Goal: Transaction & Acquisition: Purchase product/service

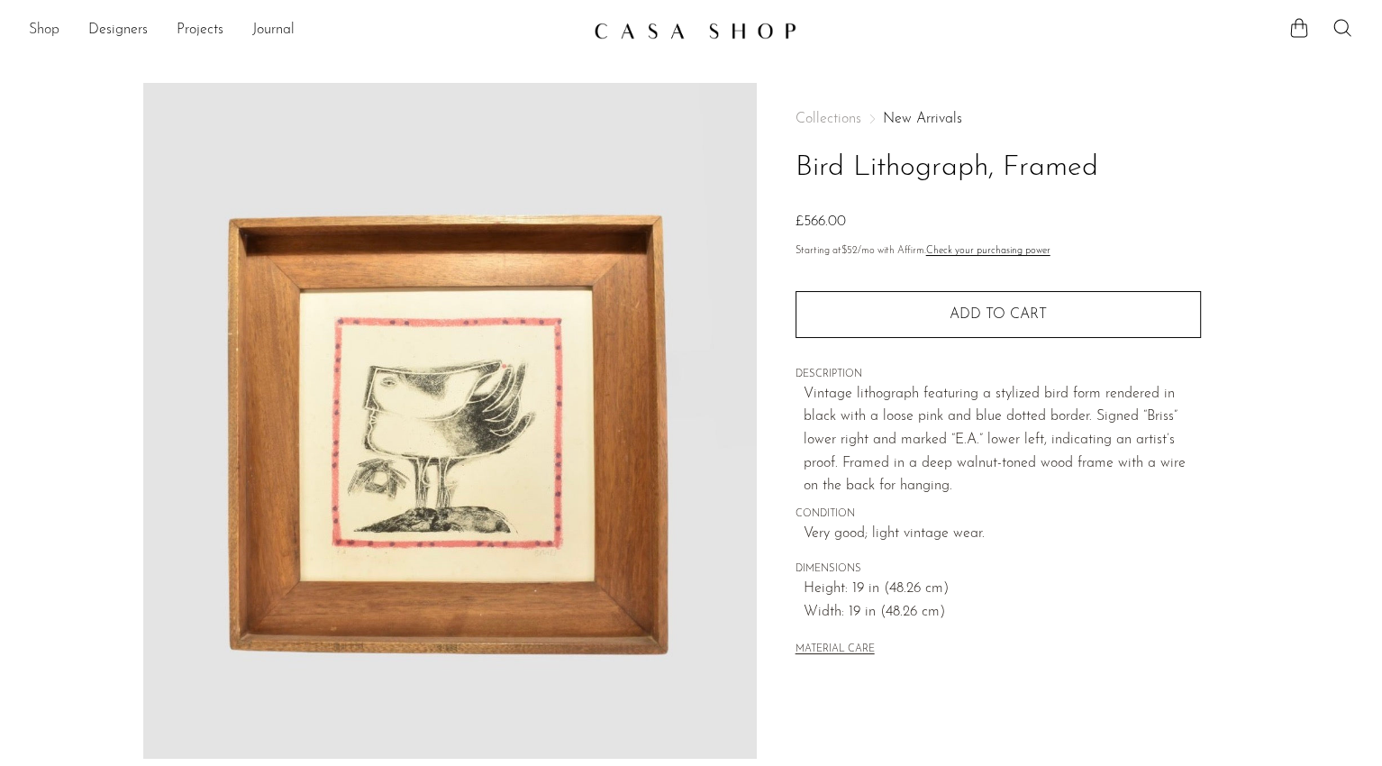
click at [57, 20] on link "Shop" at bounding box center [44, 30] width 31 height 23
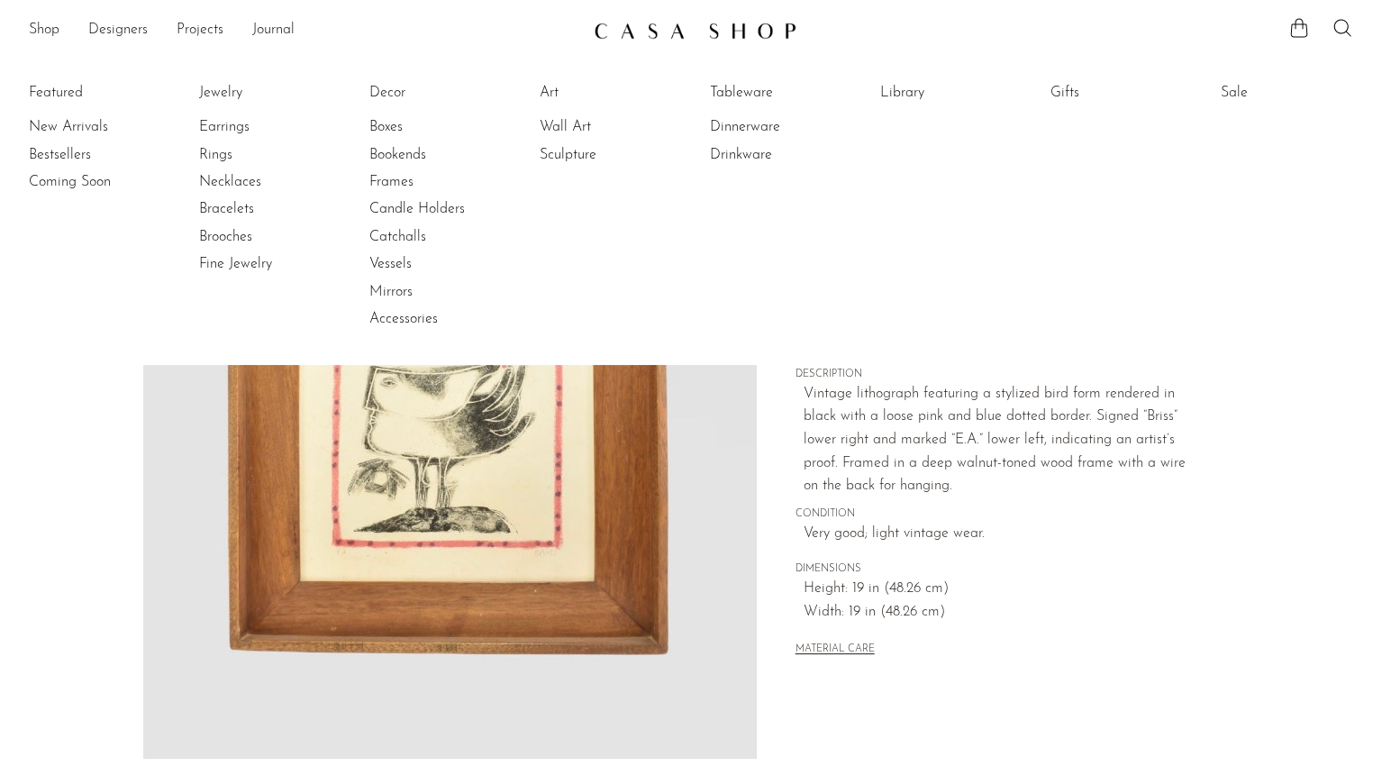
click at [59, 86] on li "Featured New Arrivals Bestsellers Coming Soon" at bounding box center [95, 206] width 132 height 261
click at [55, 123] on link "New Arrivals" at bounding box center [96, 127] width 135 height 20
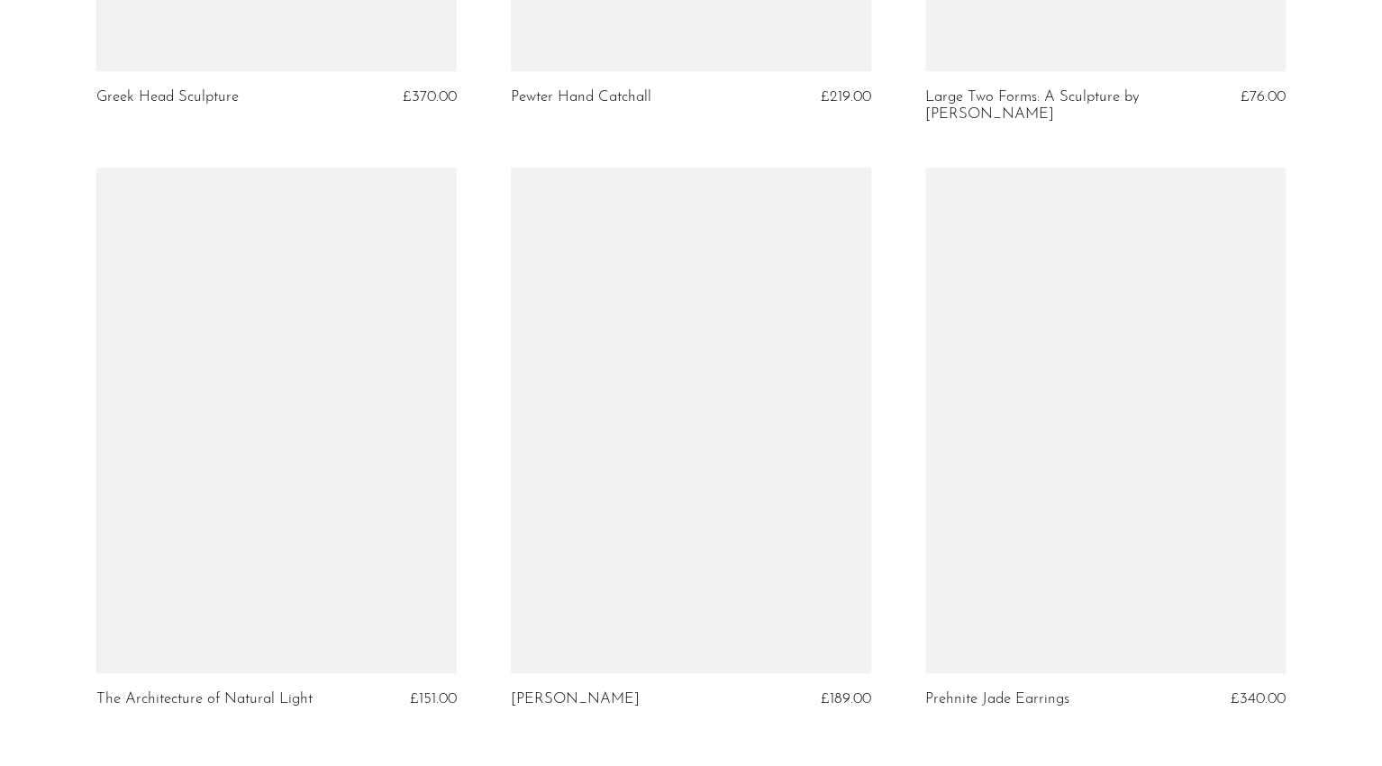
scroll to position [6846, 0]
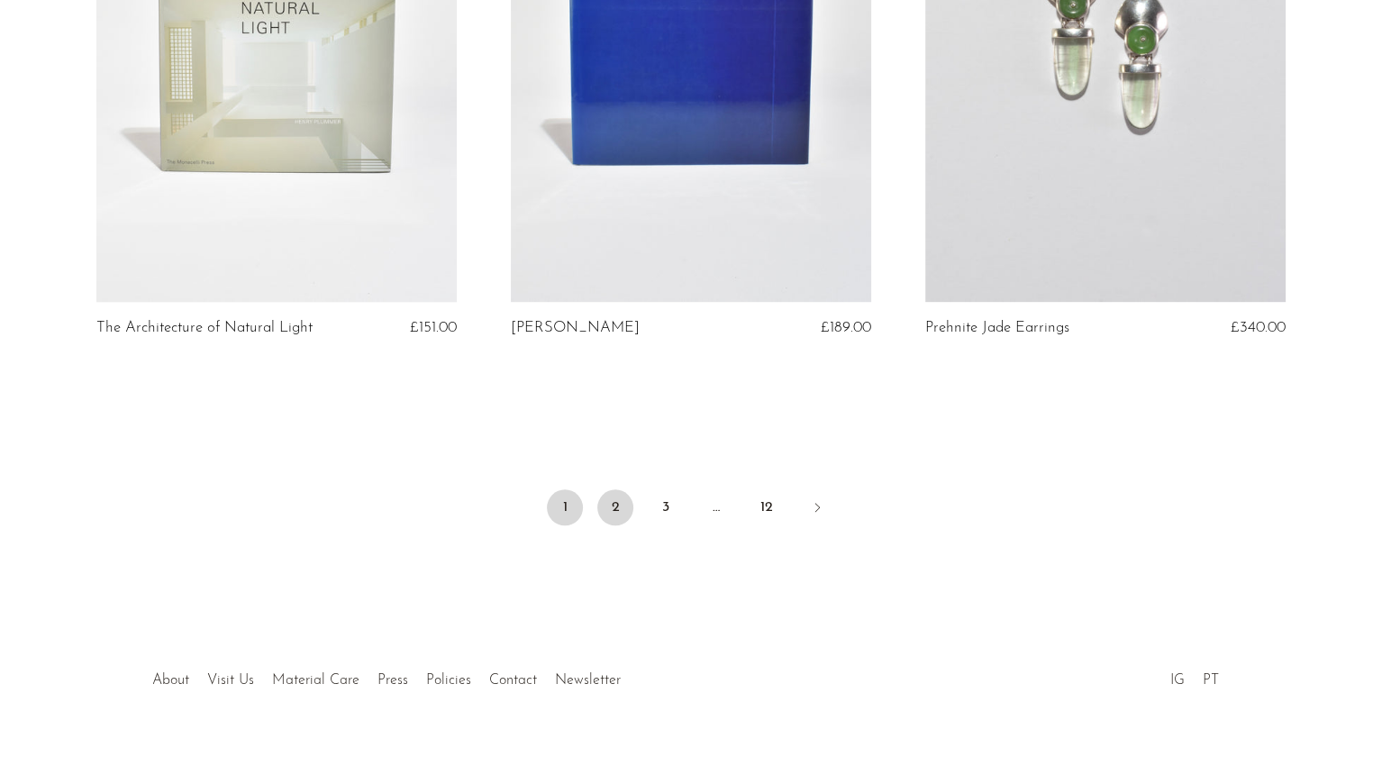
click at [606, 489] on link "2" at bounding box center [615, 507] width 36 height 36
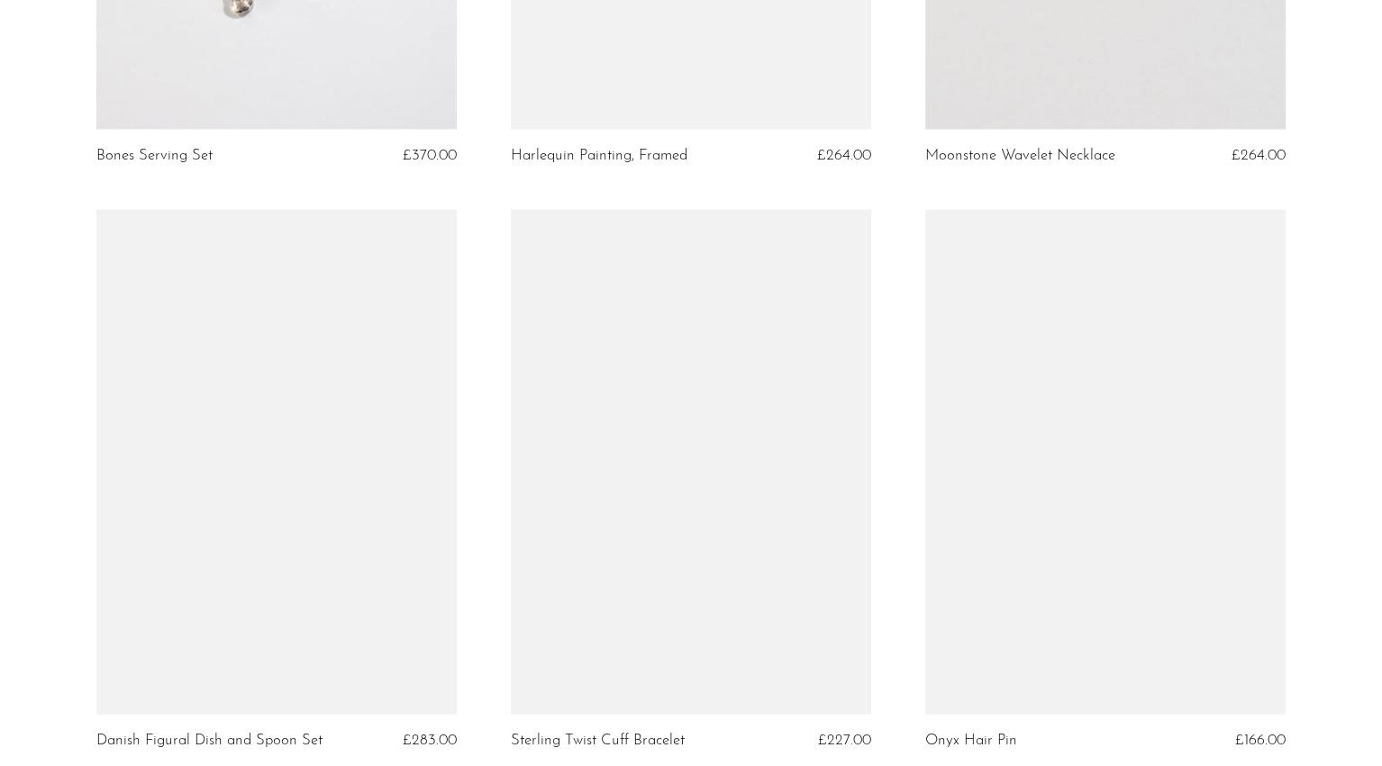
scroll to position [2897, 0]
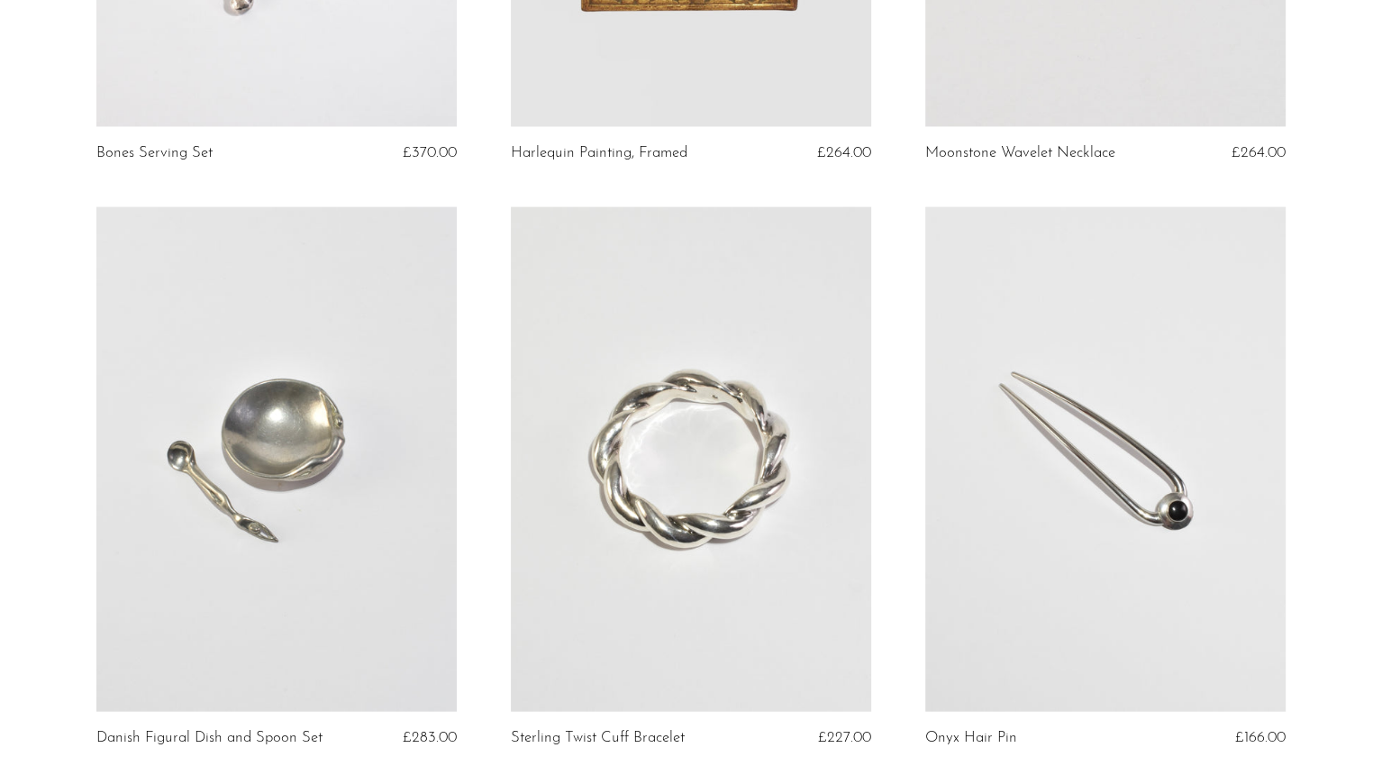
click at [1115, 402] on link at bounding box center [1105, 459] width 360 height 504
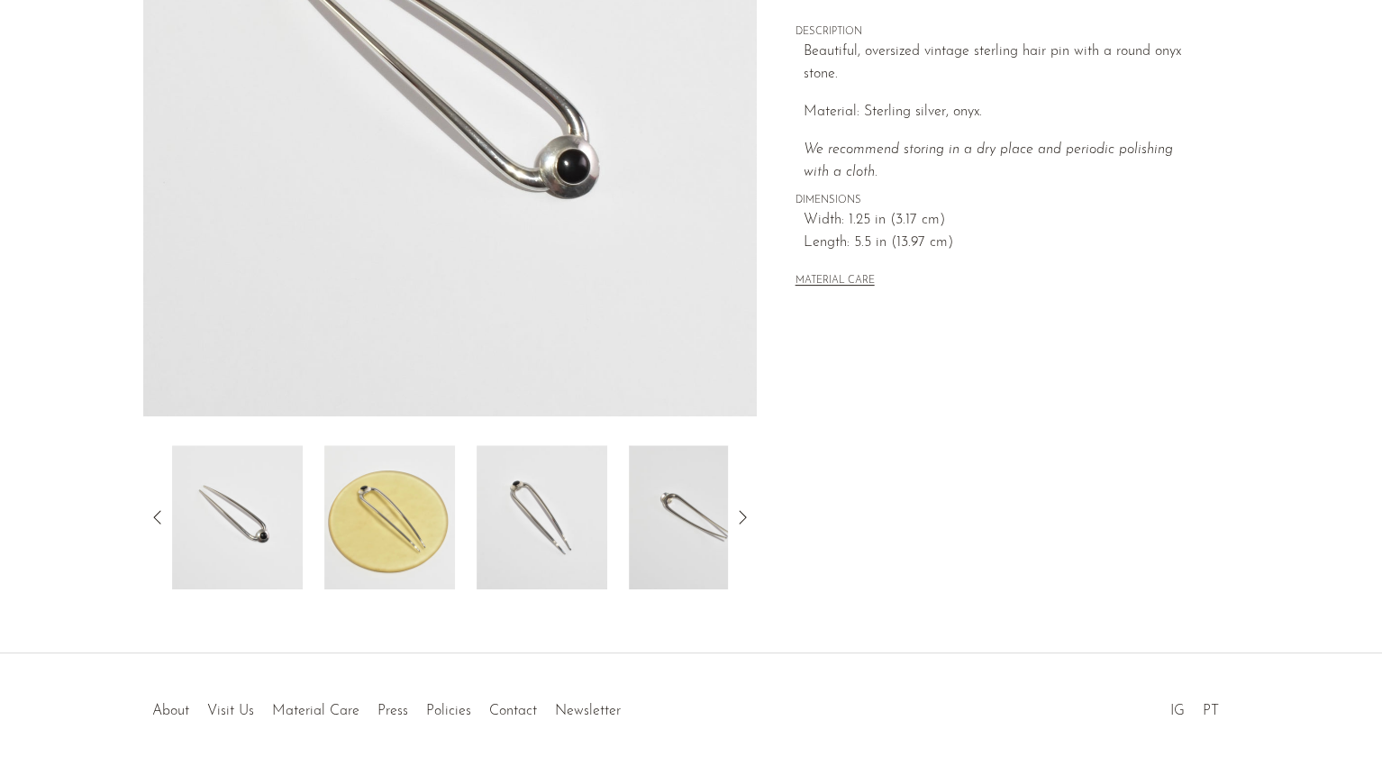
scroll to position [406, 0]
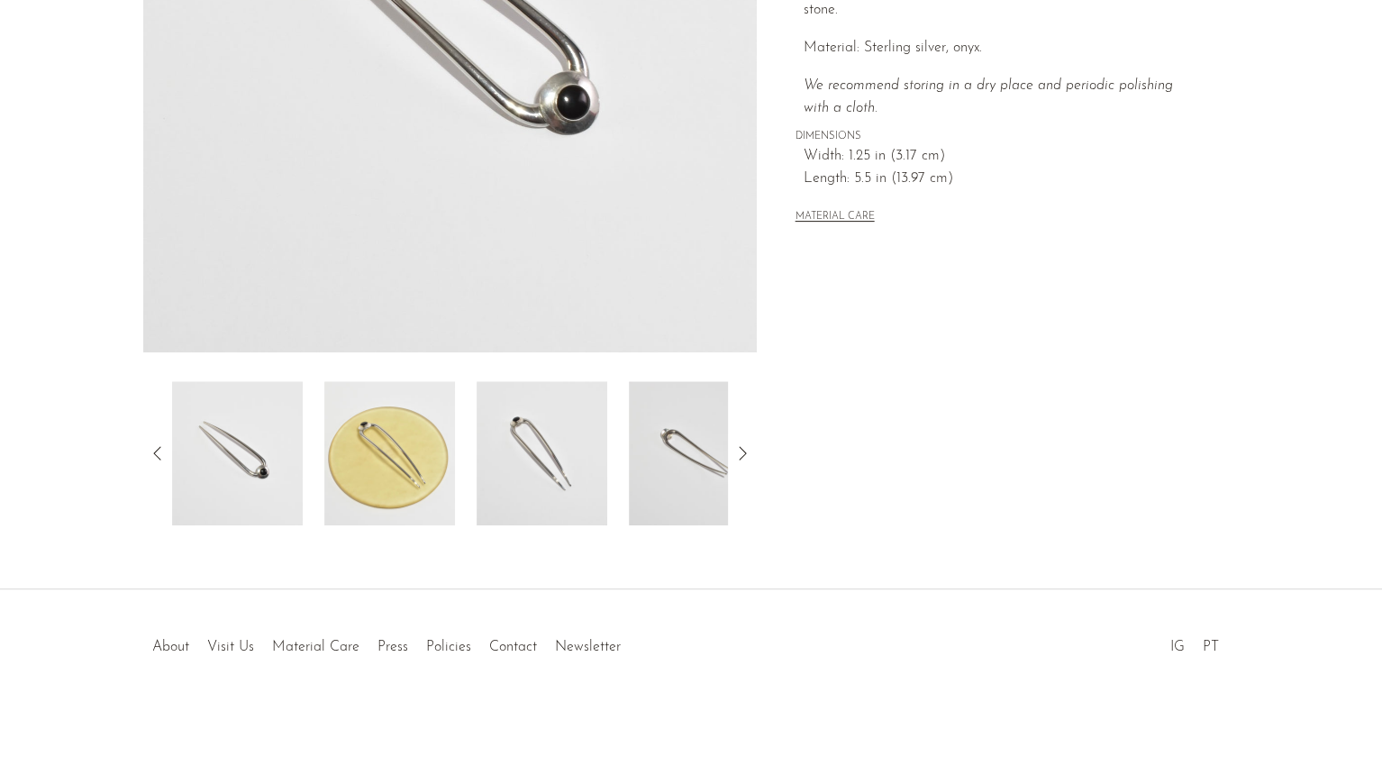
click at [693, 438] on img at bounding box center [694, 453] width 131 height 144
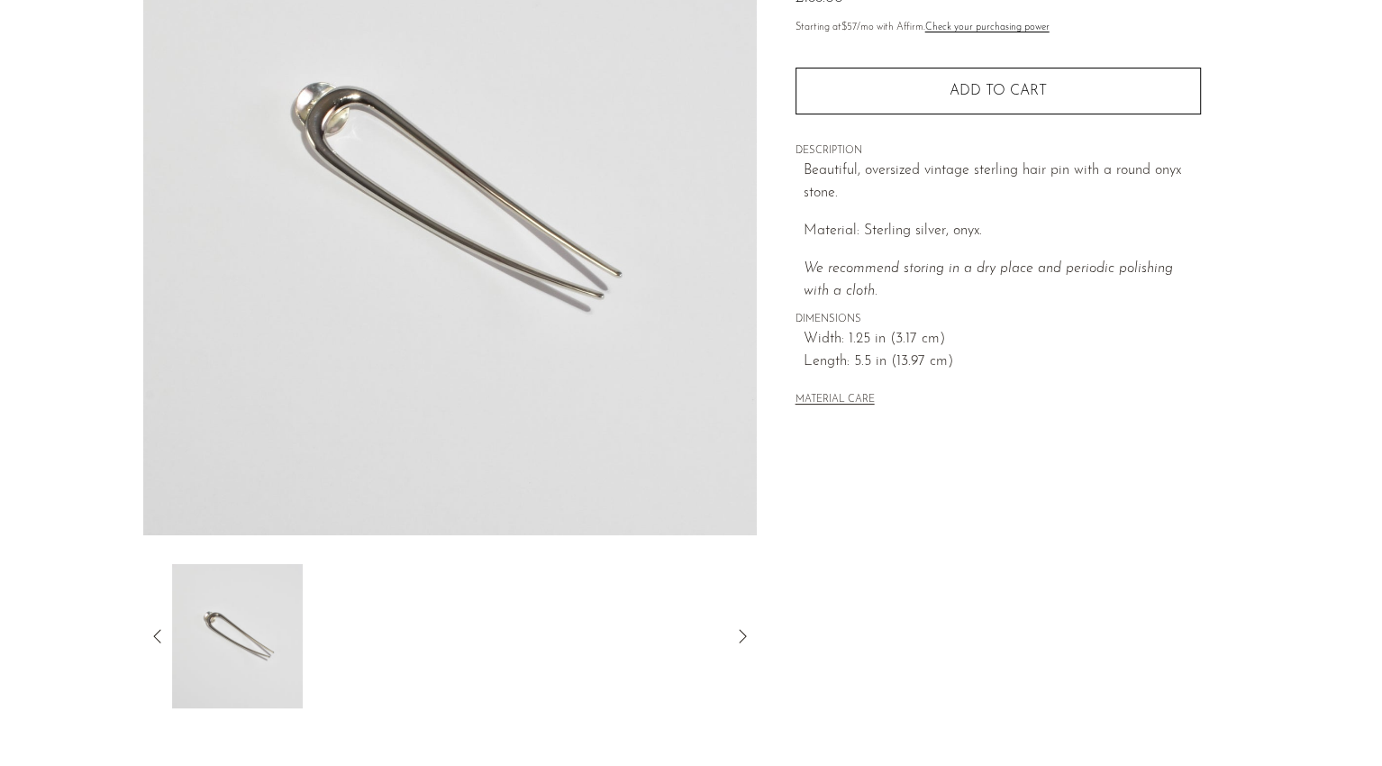
scroll to position [224, 0]
click at [152, 638] on icon at bounding box center [158, 635] width 22 height 22
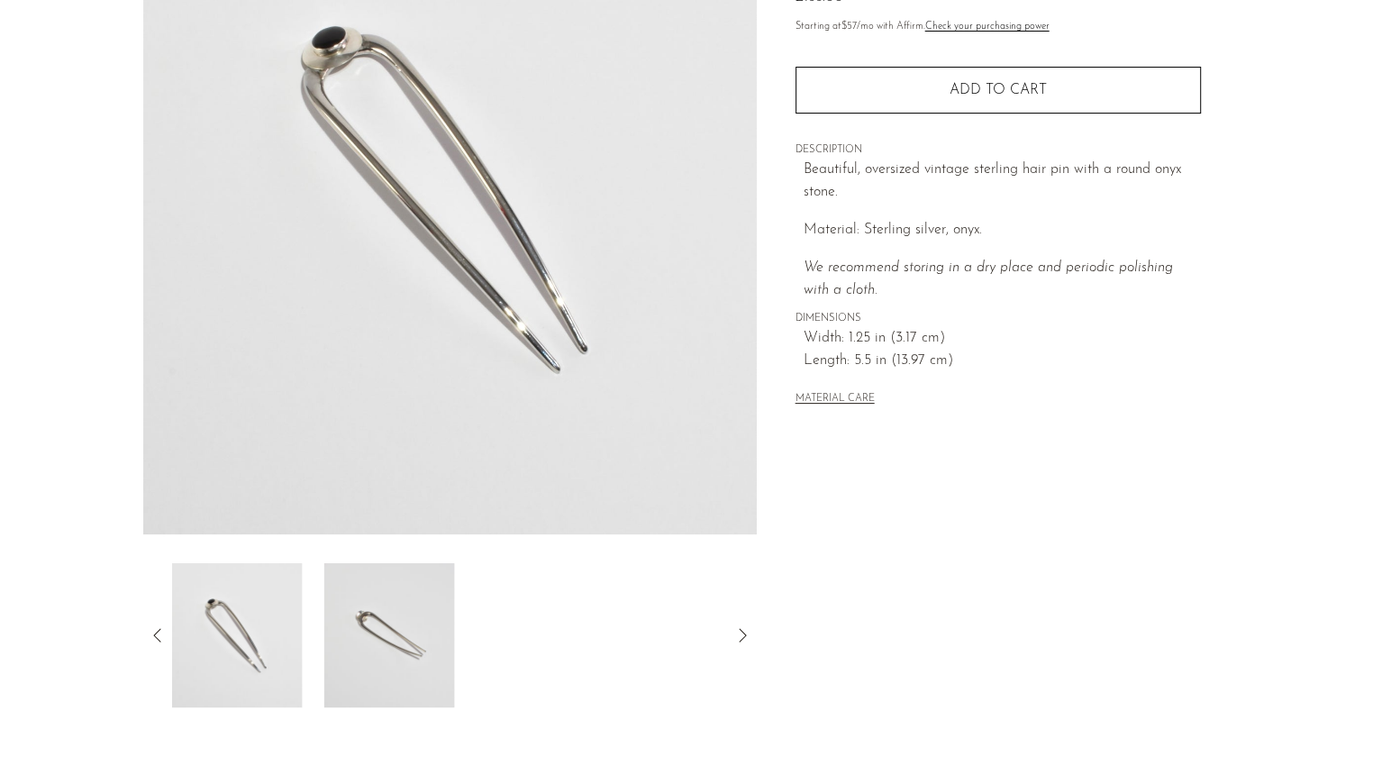
click at [152, 638] on icon at bounding box center [158, 635] width 22 height 22
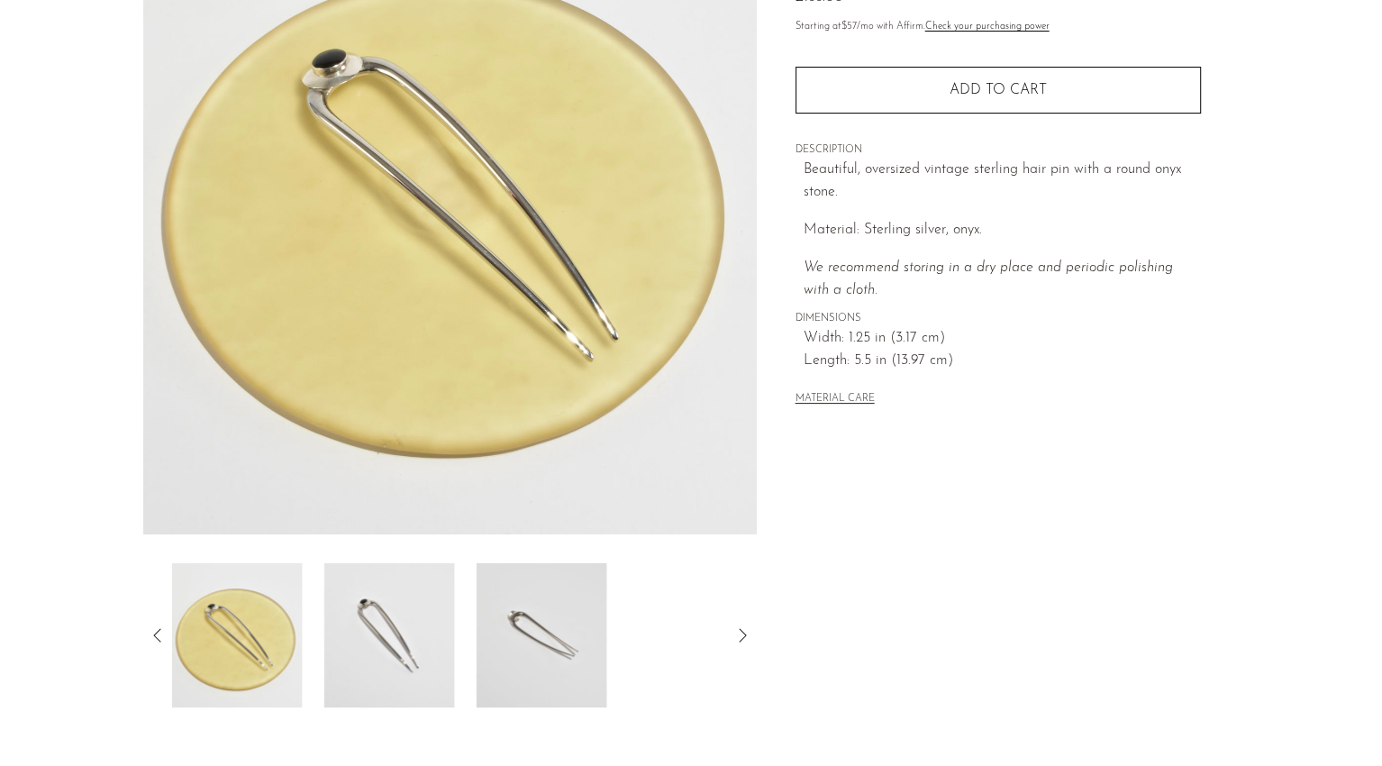
click at [152, 638] on icon at bounding box center [158, 635] width 22 height 22
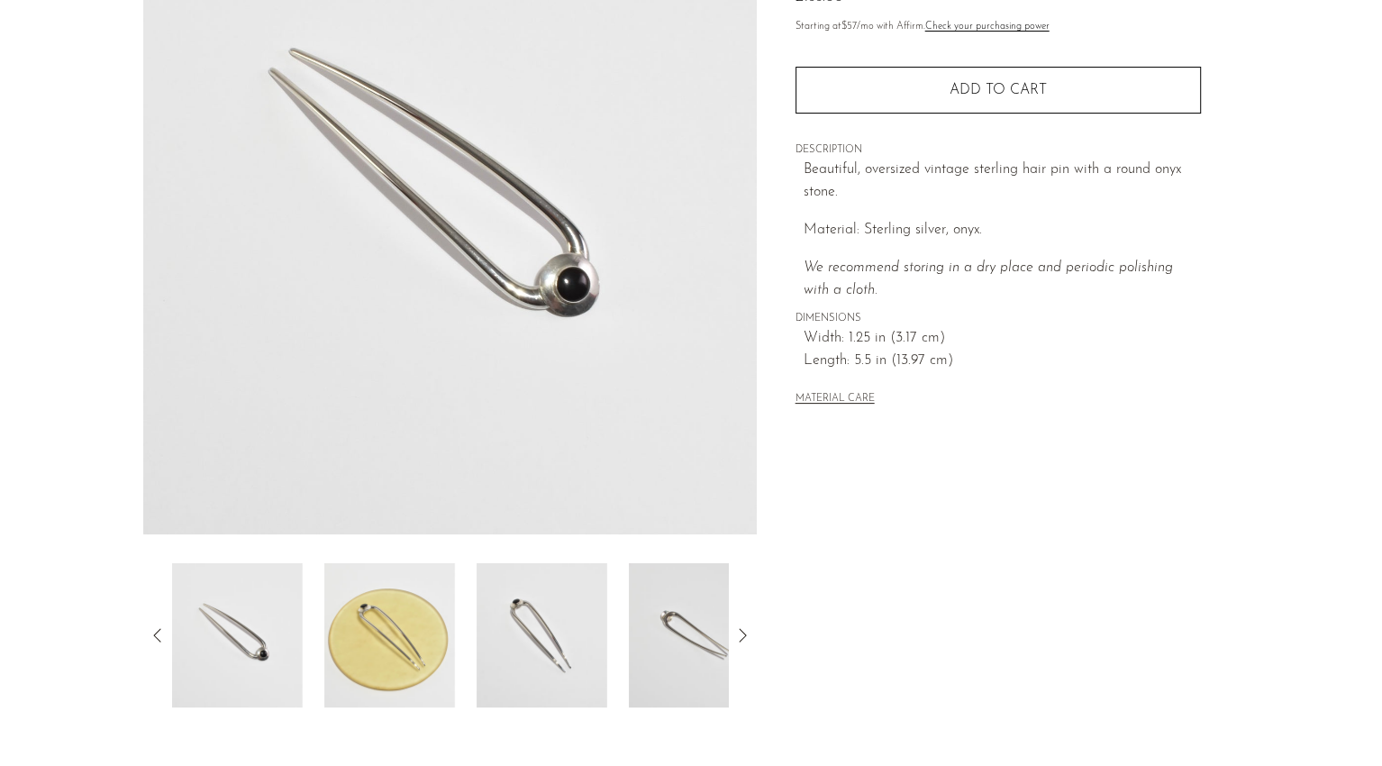
click at [152, 638] on icon at bounding box center [158, 635] width 22 height 22
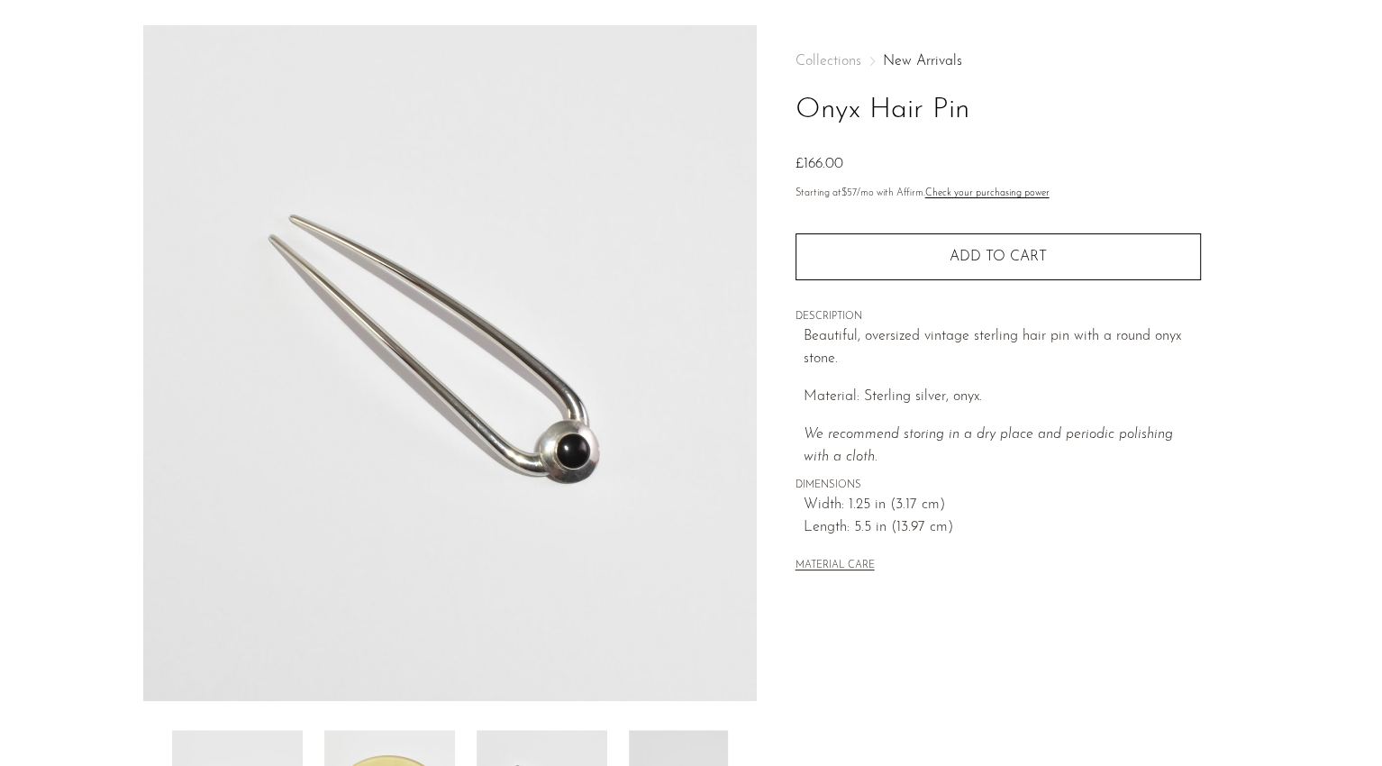
scroll to position [59, 0]
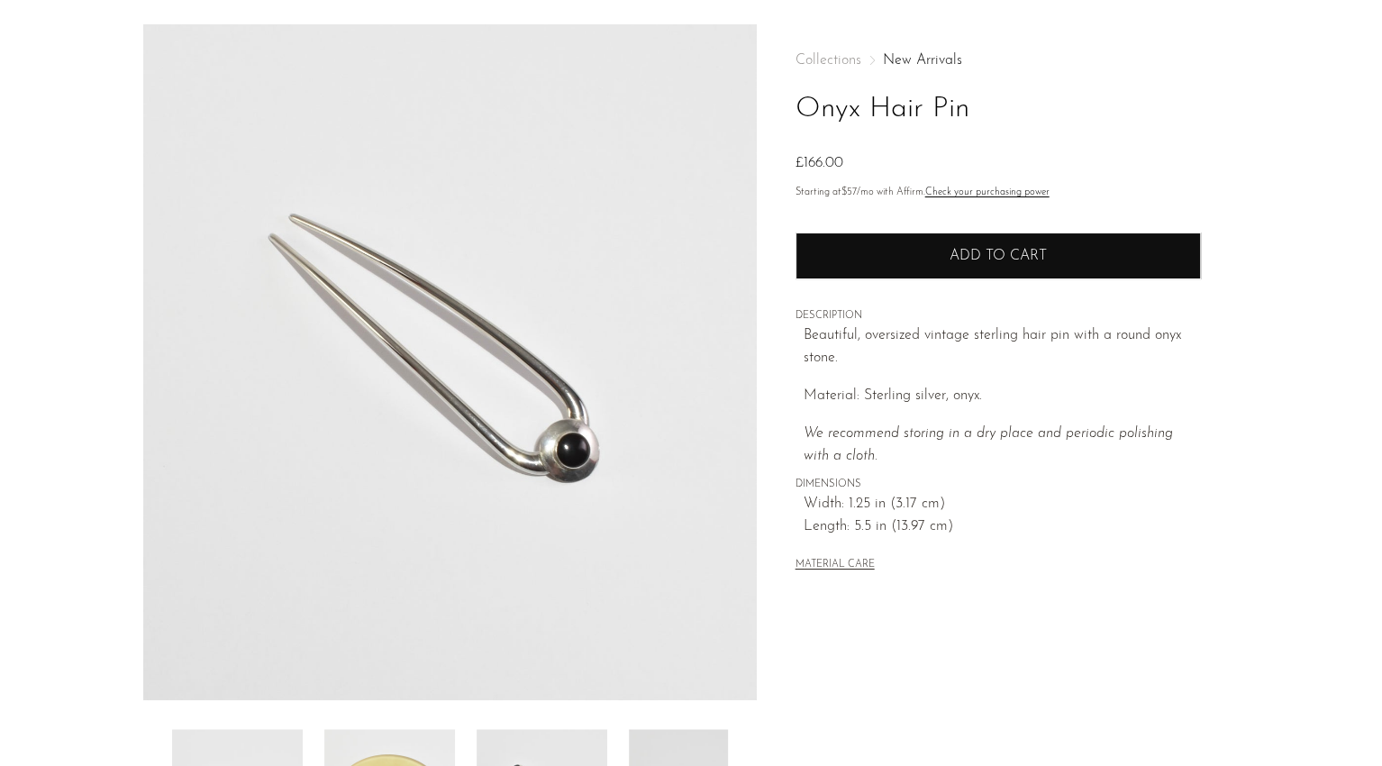
click at [921, 264] on button "Add to cart" at bounding box center [997, 255] width 405 height 47
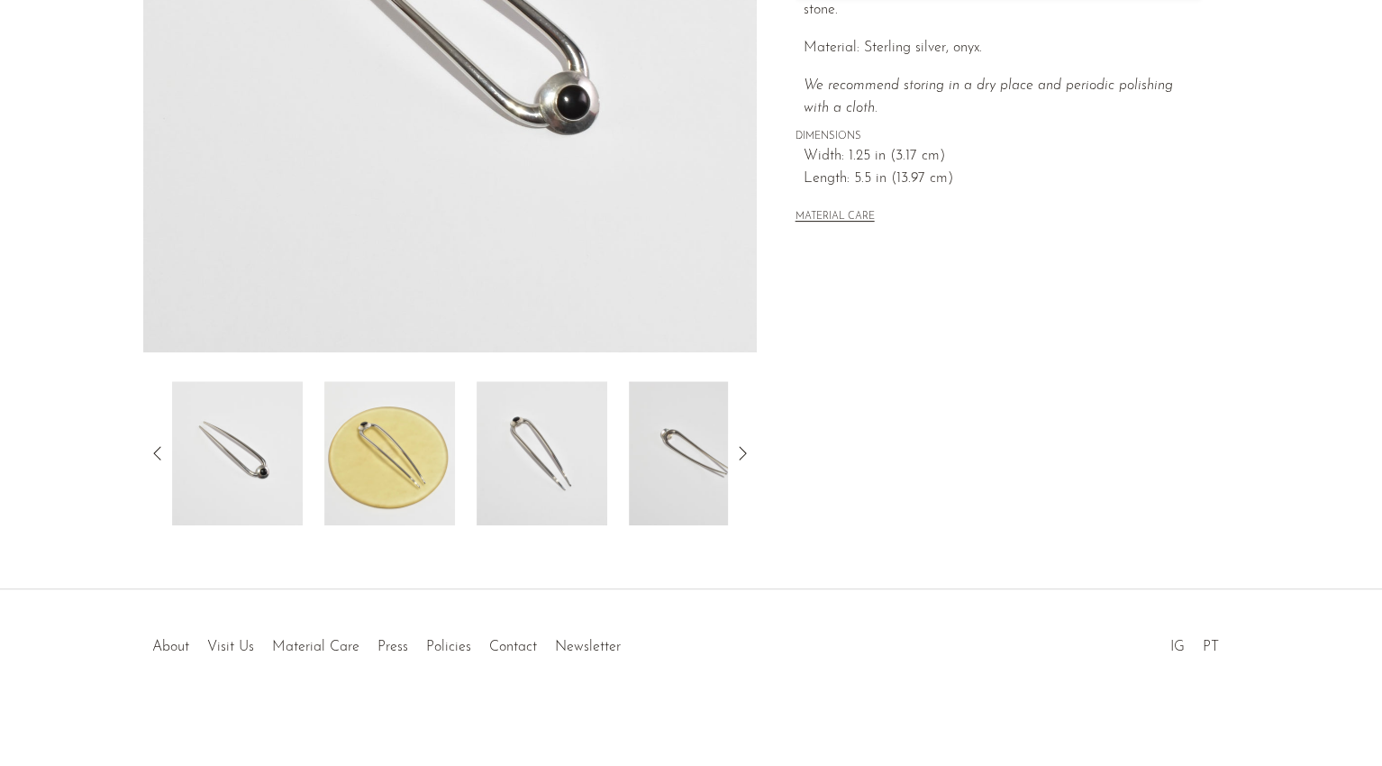
scroll to position [168, 0]
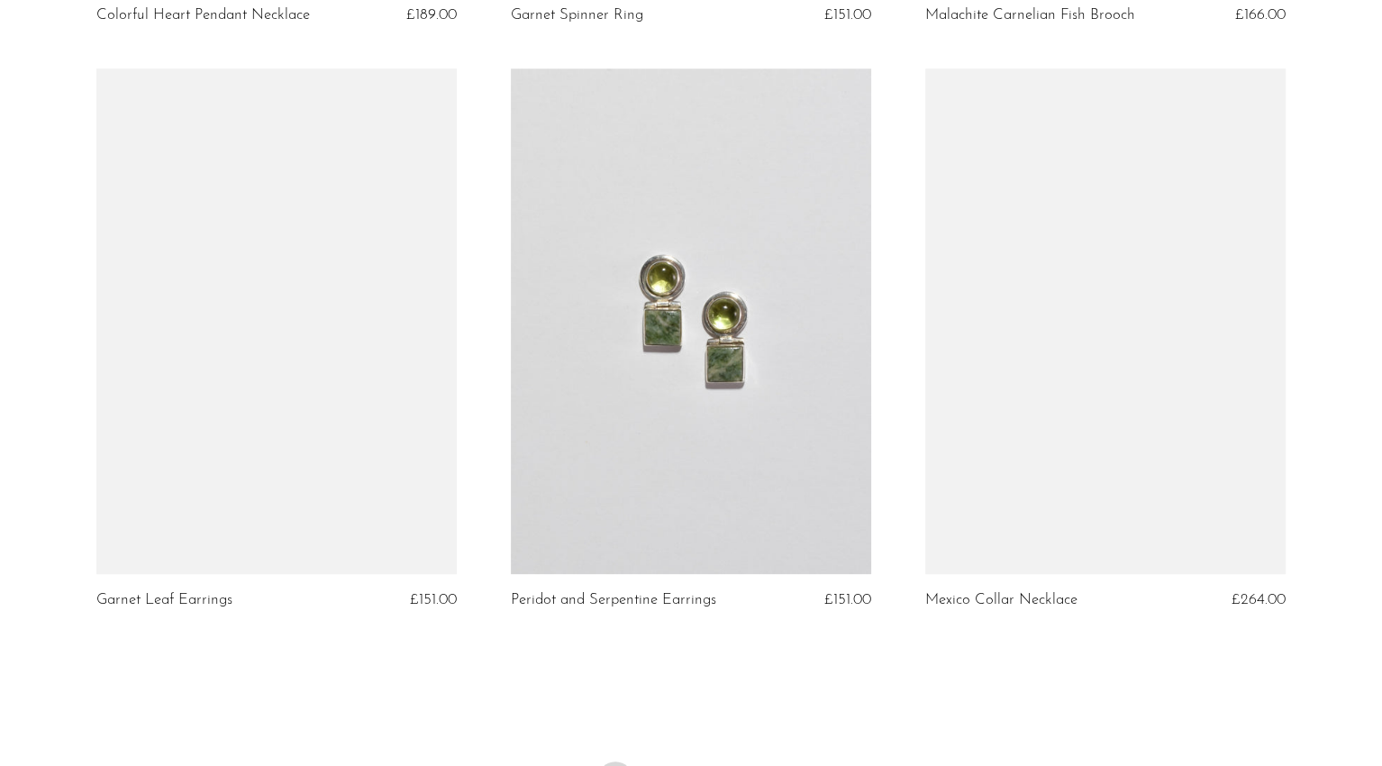
scroll to position [6846, 0]
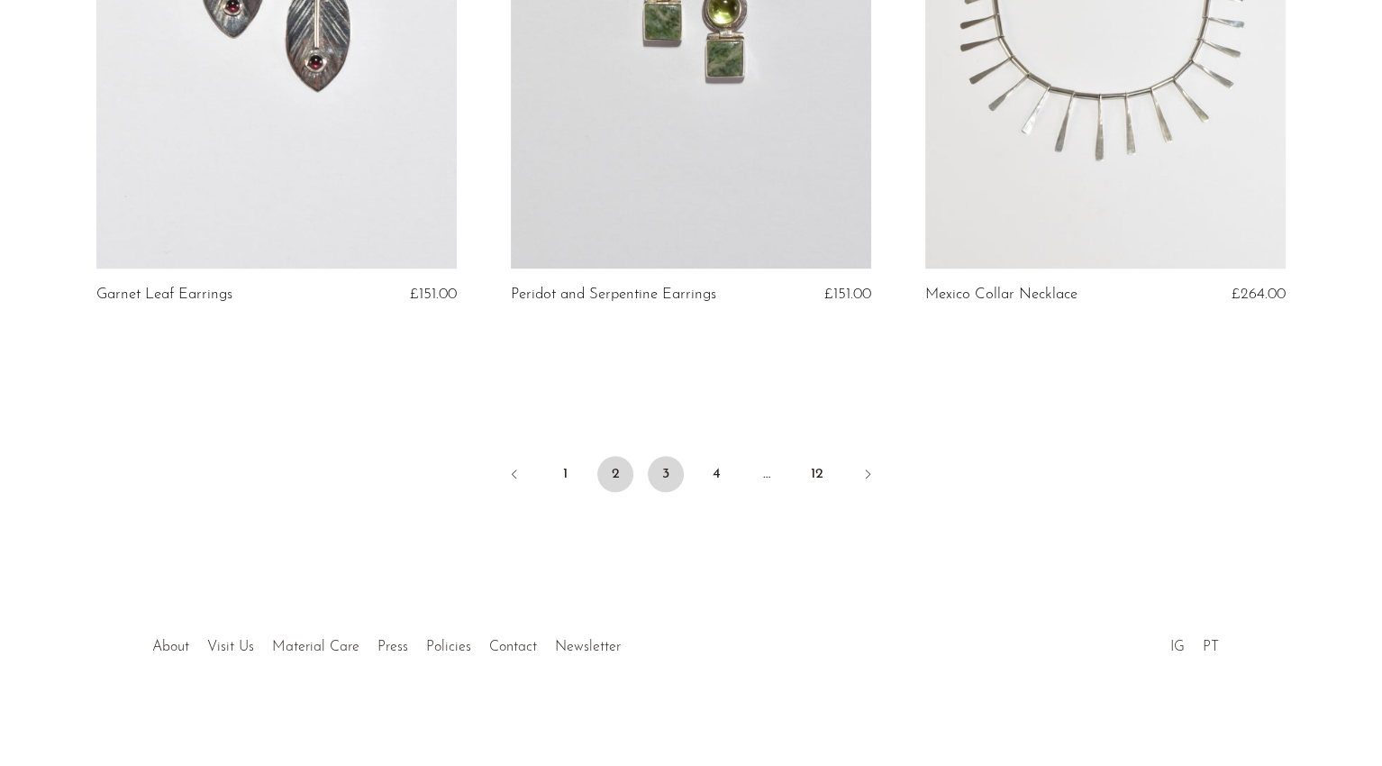
click at [665, 463] on link "3" at bounding box center [666, 474] width 36 height 36
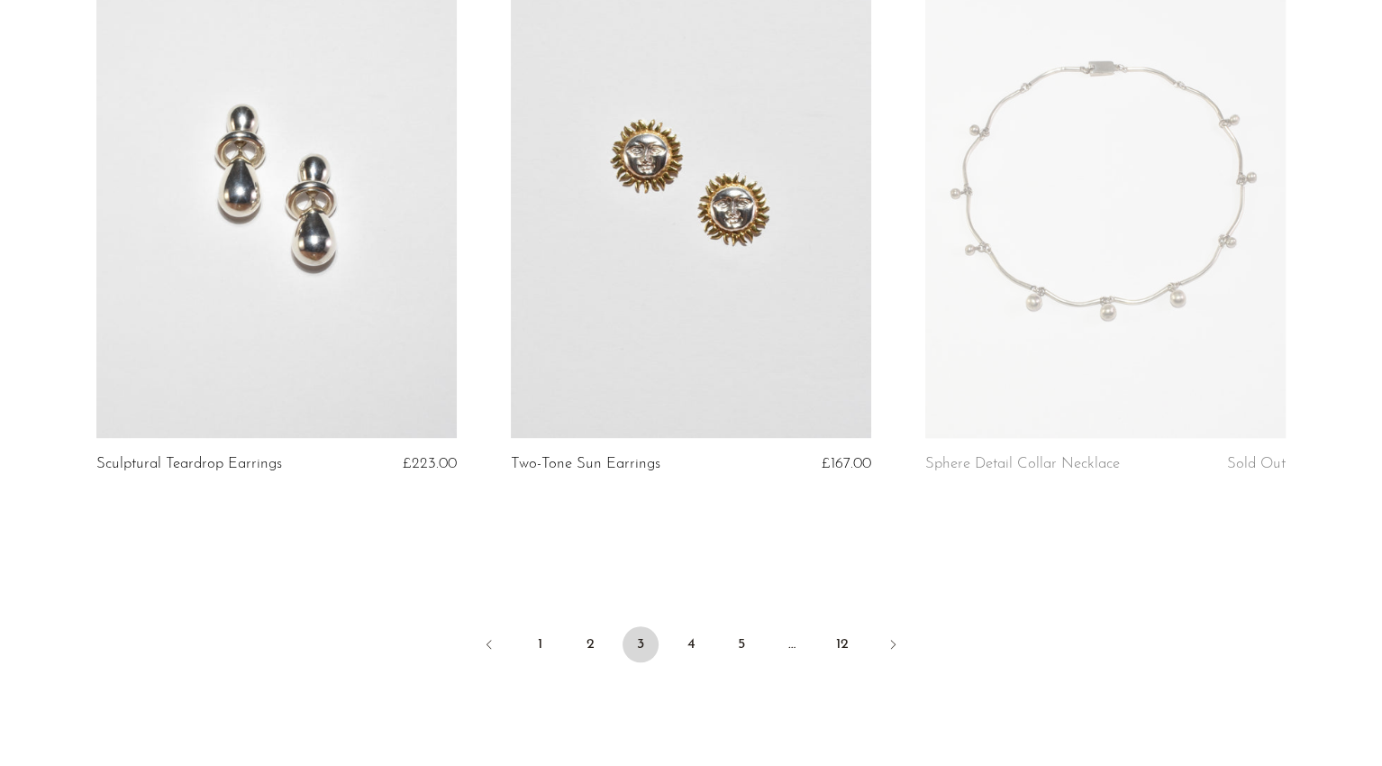
scroll to position [6696, 0]
click at [688, 642] on link "4" at bounding box center [691, 640] width 36 height 36
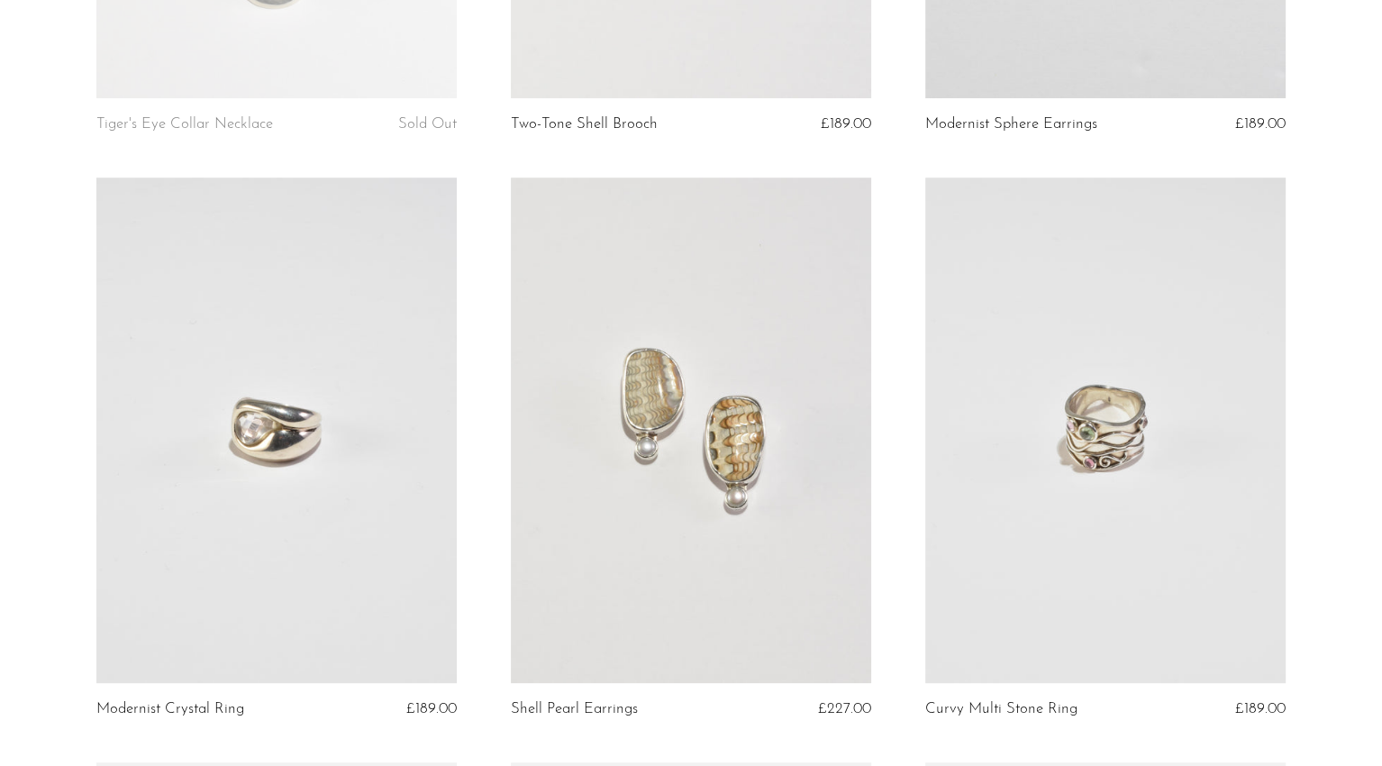
scroll to position [601, 0]
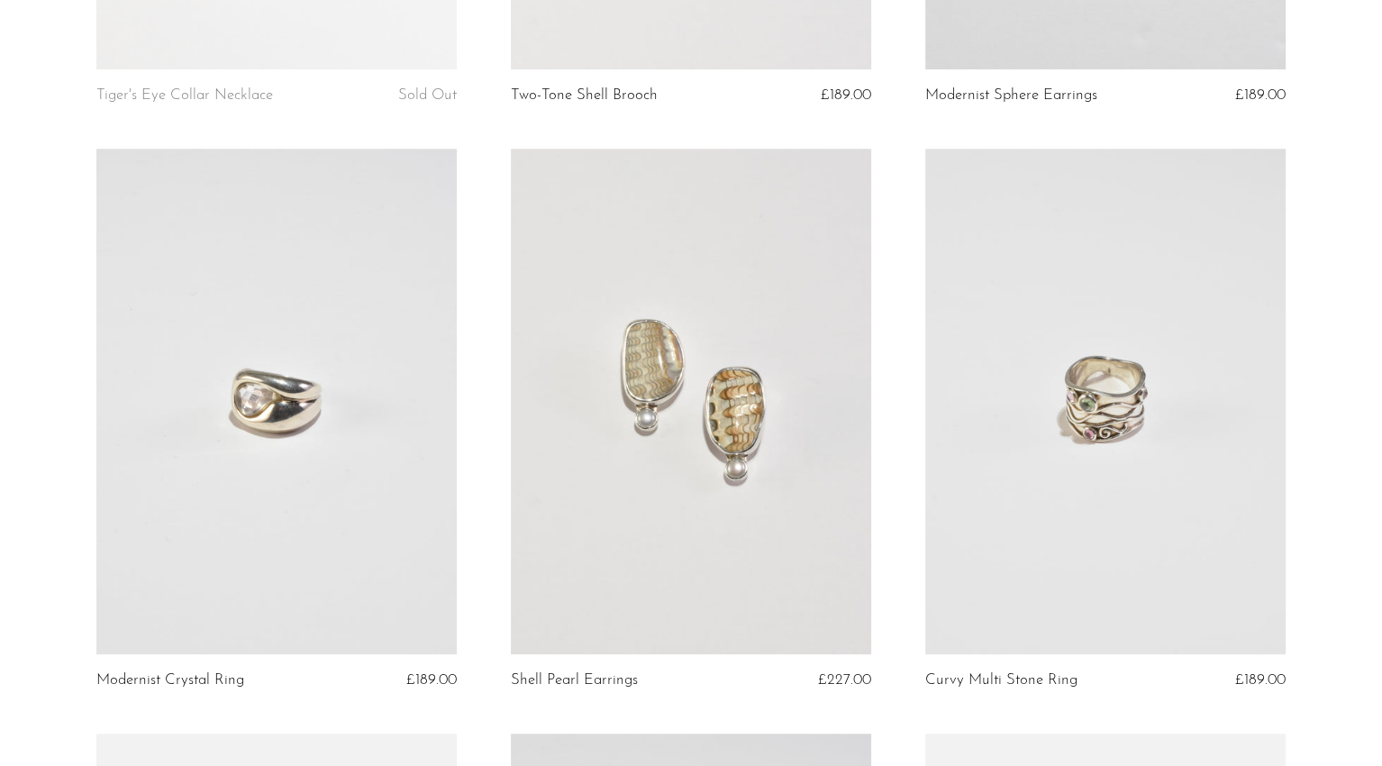
click at [283, 494] on link at bounding box center [276, 401] width 360 height 504
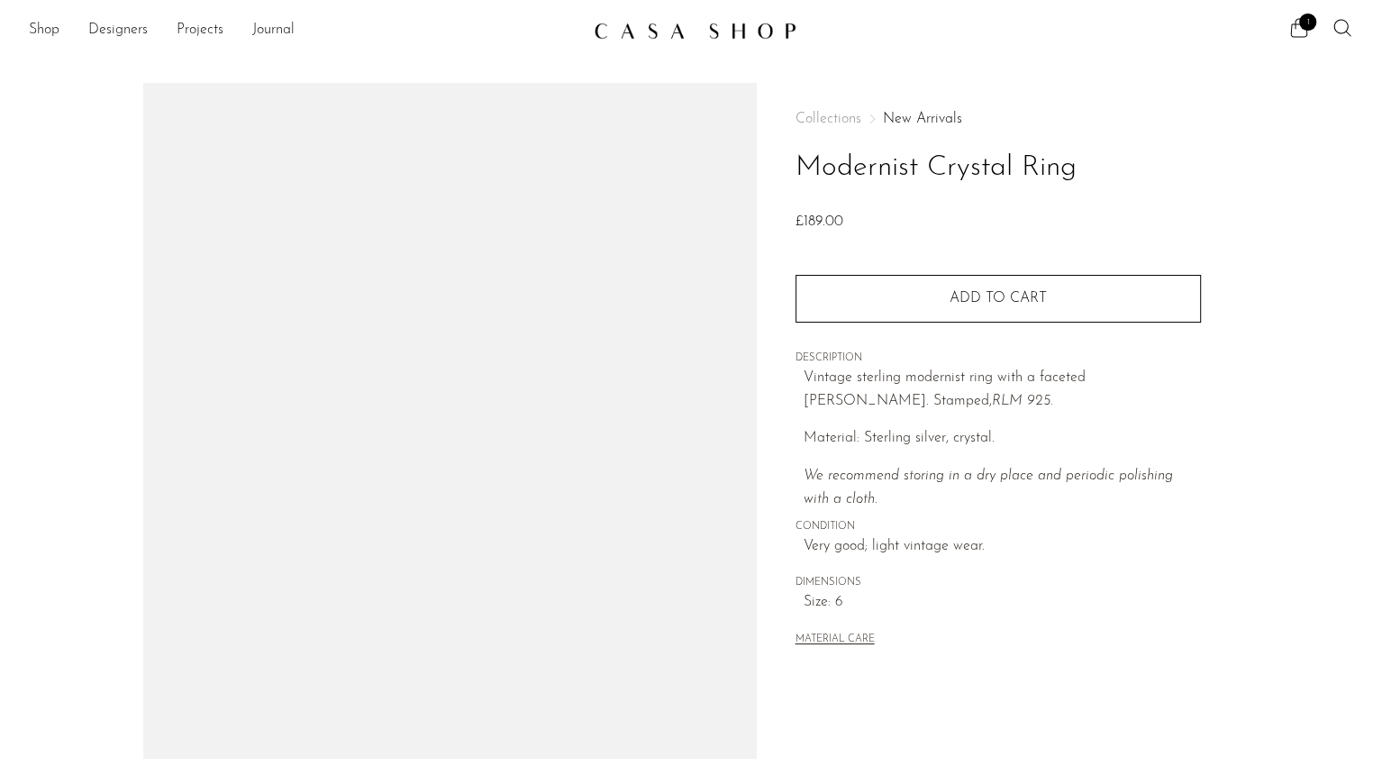
scroll to position [291, 0]
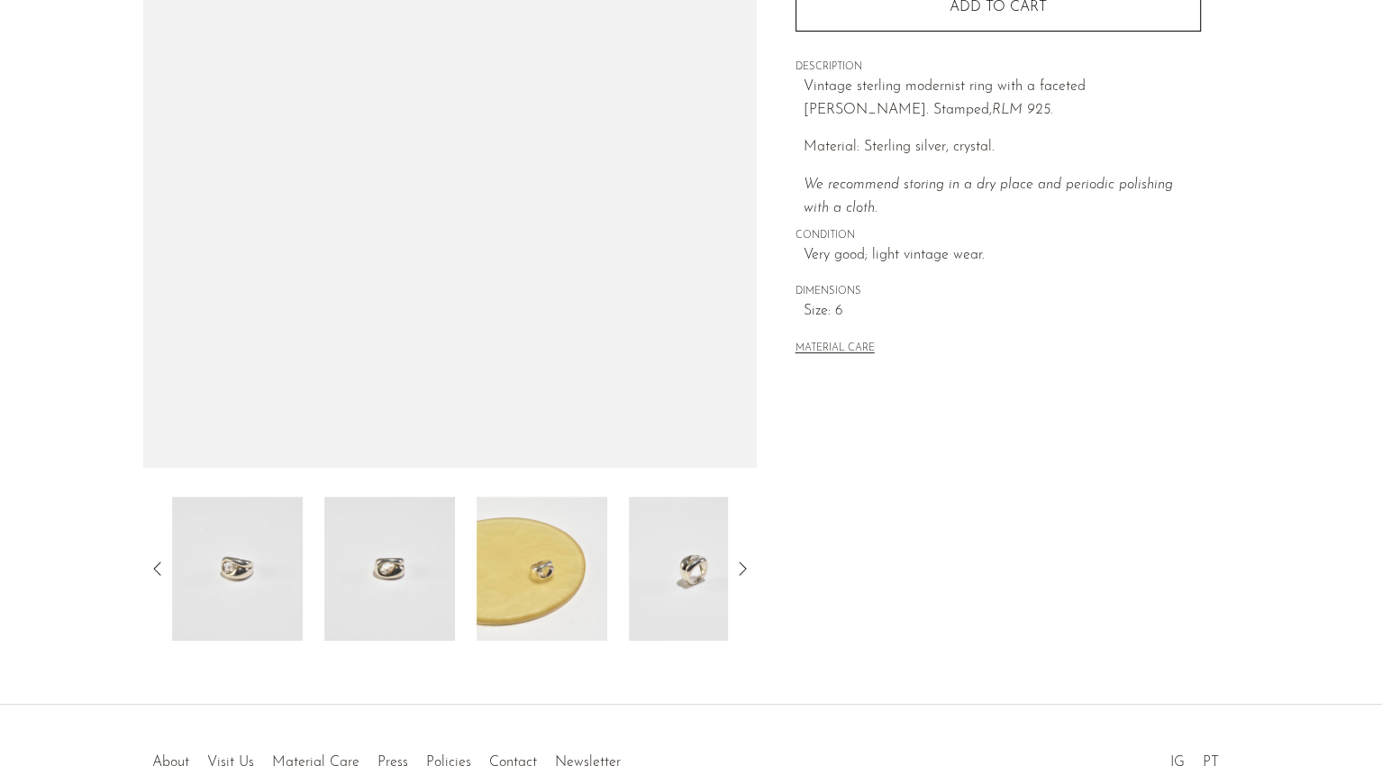
click at [545, 600] on img at bounding box center [541, 568] width 131 height 144
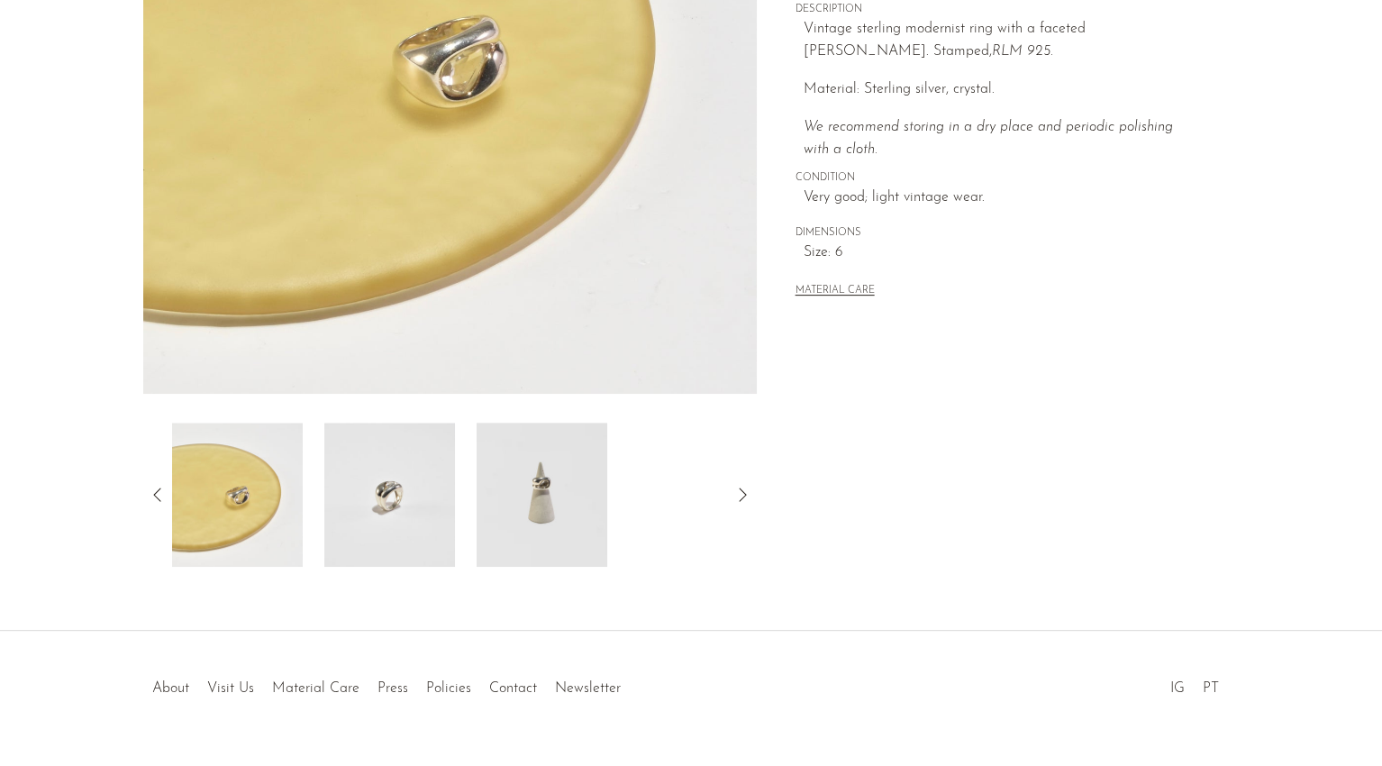
scroll to position [375, 0]
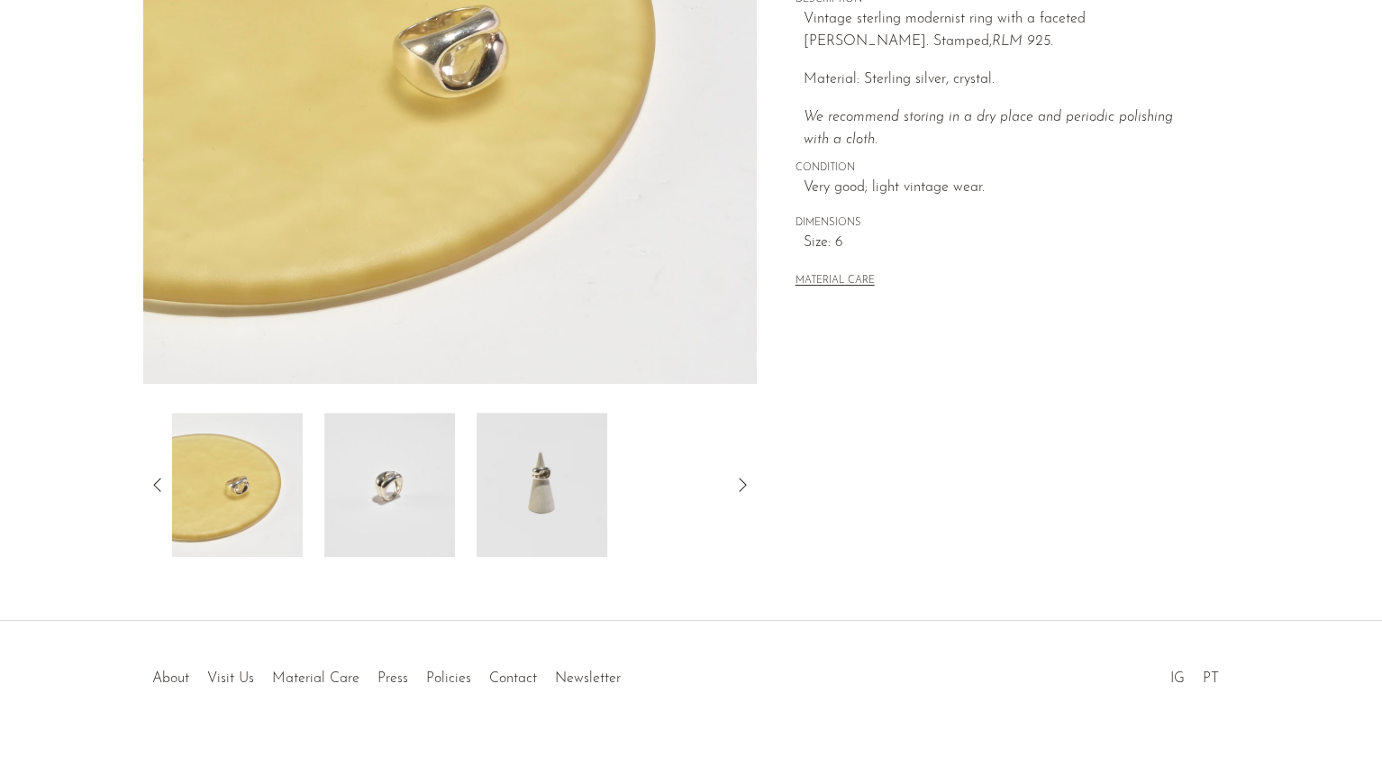
click at [573, 482] on img at bounding box center [541, 485] width 131 height 144
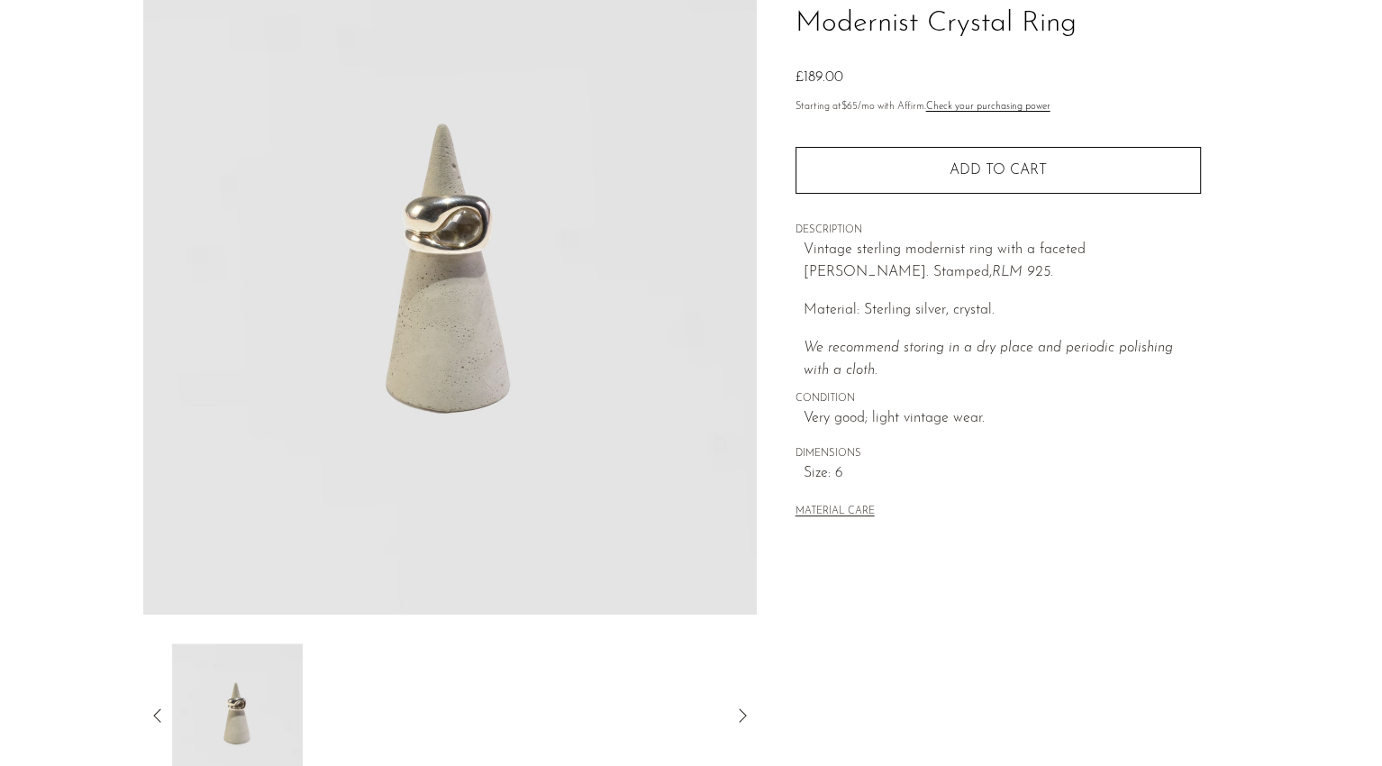
scroll to position [333, 0]
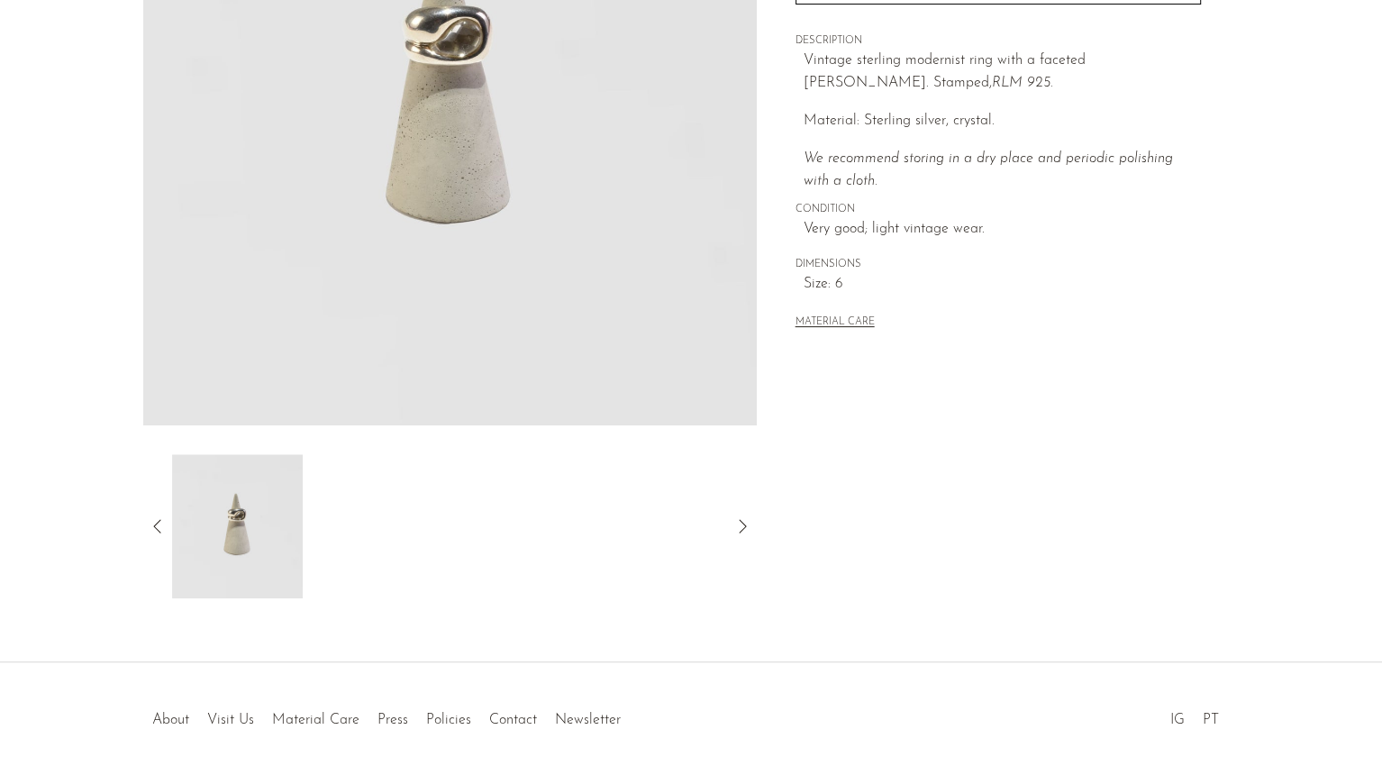
click at [155, 532] on icon at bounding box center [158, 526] width 22 height 22
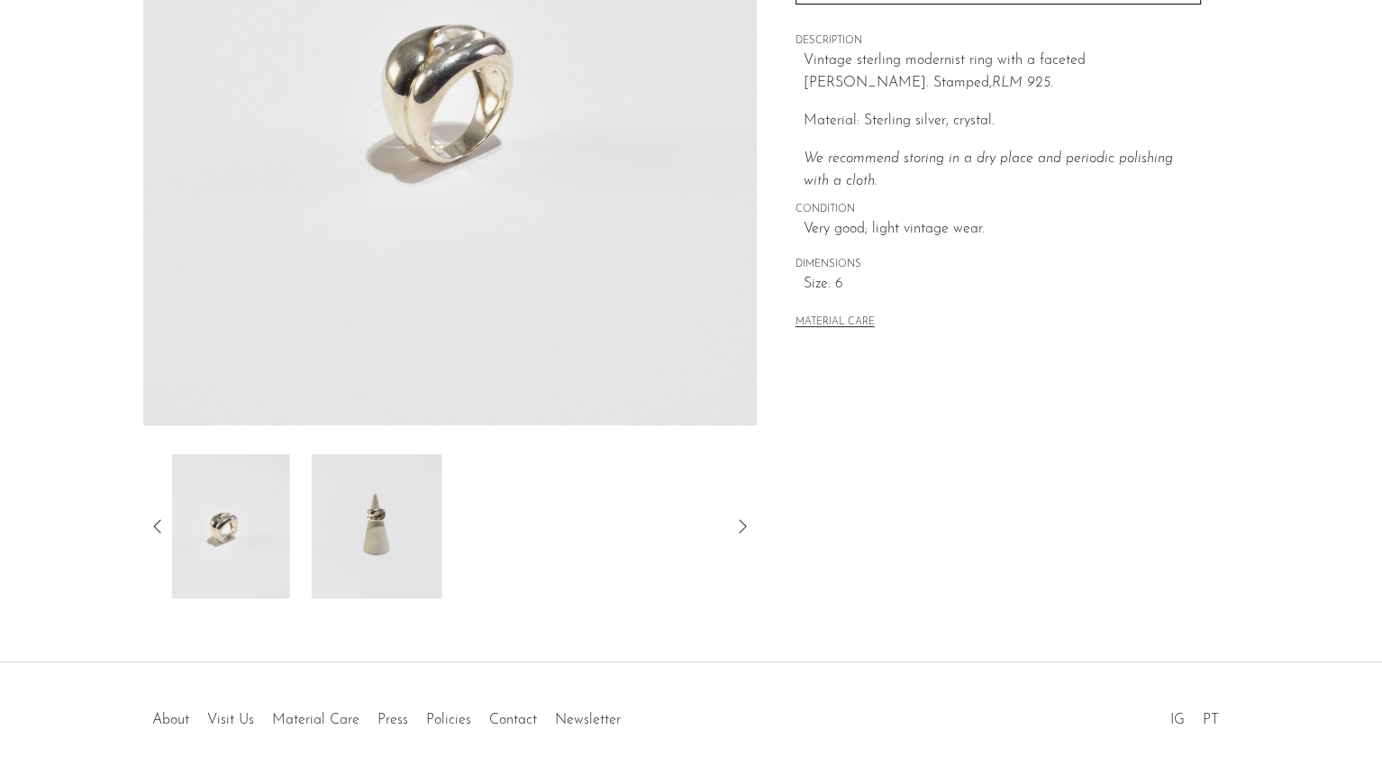
click at [155, 532] on icon at bounding box center [158, 526] width 22 height 22
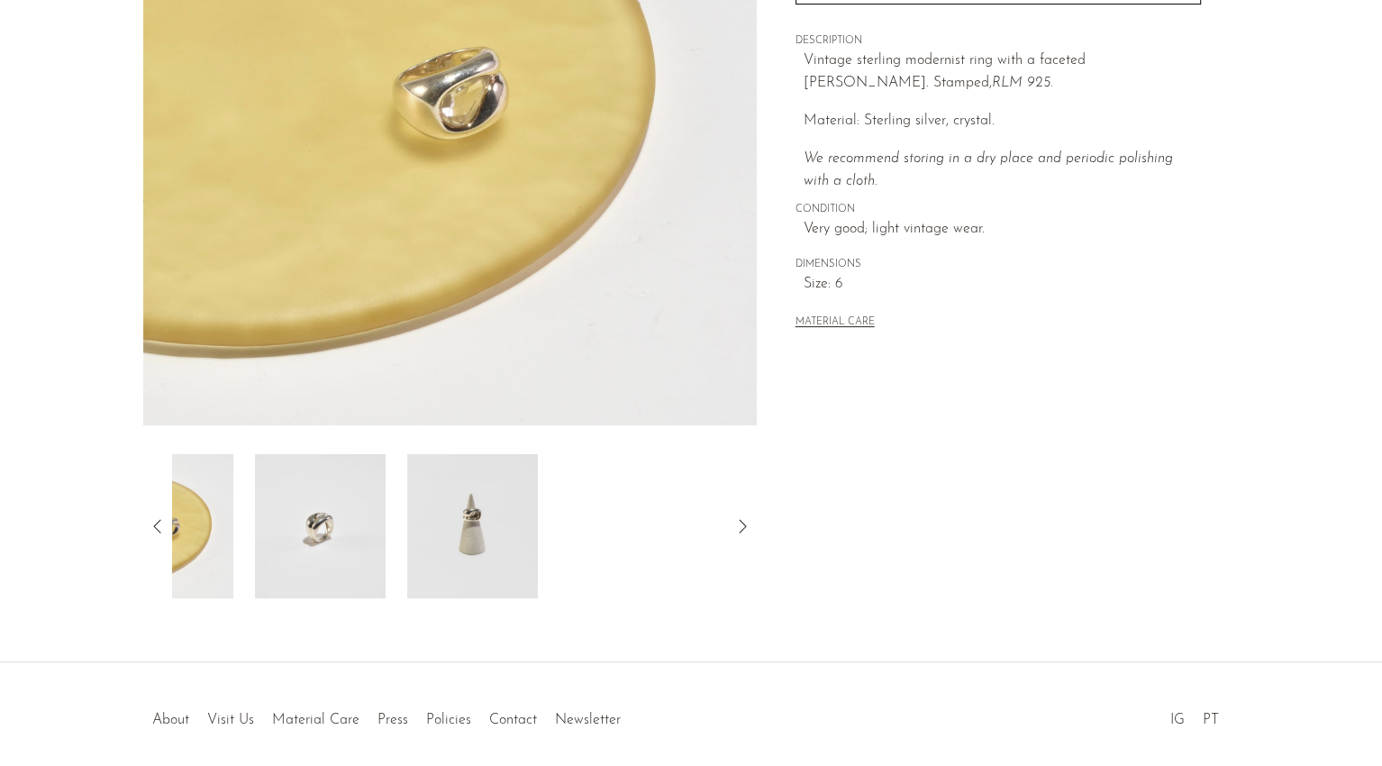
click at [155, 532] on icon at bounding box center [158, 526] width 22 height 22
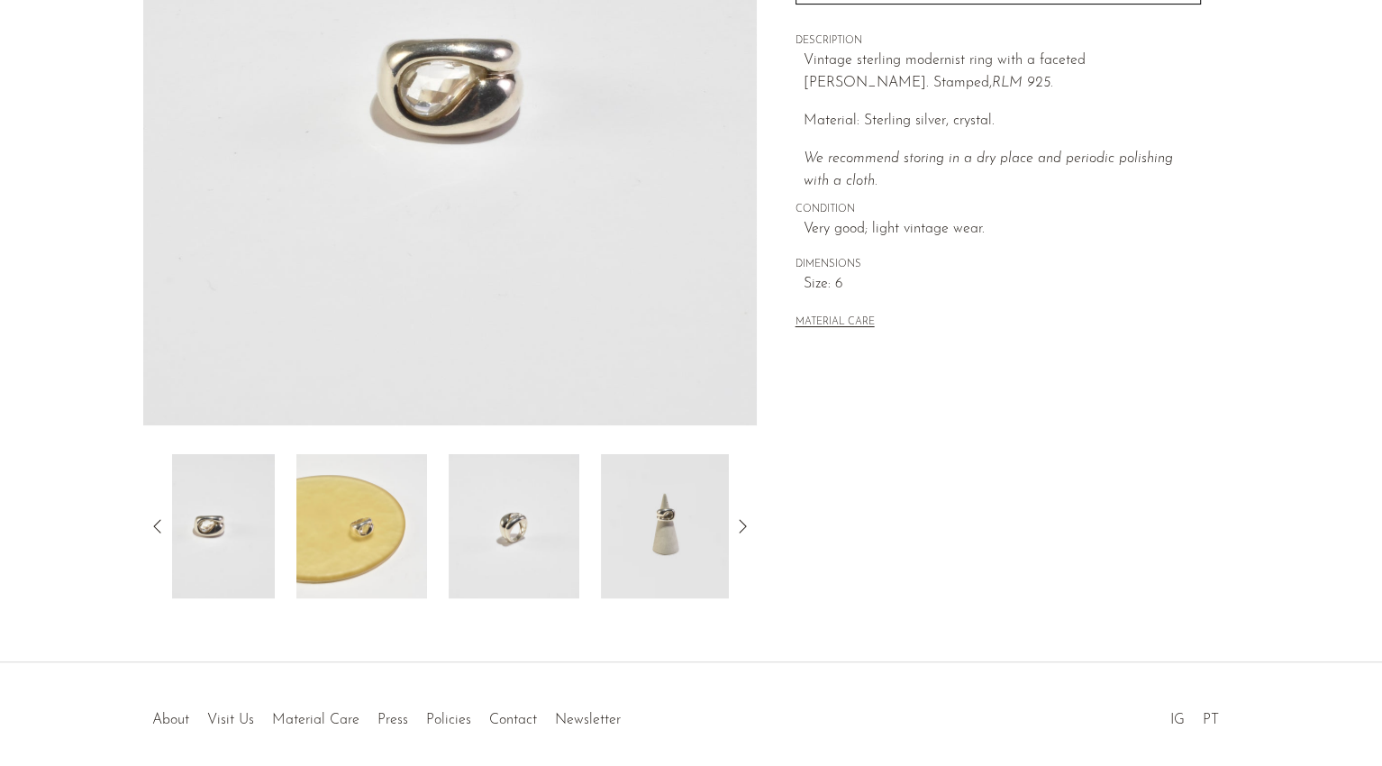
click at [155, 532] on icon at bounding box center [158, 526] width 22 height 22
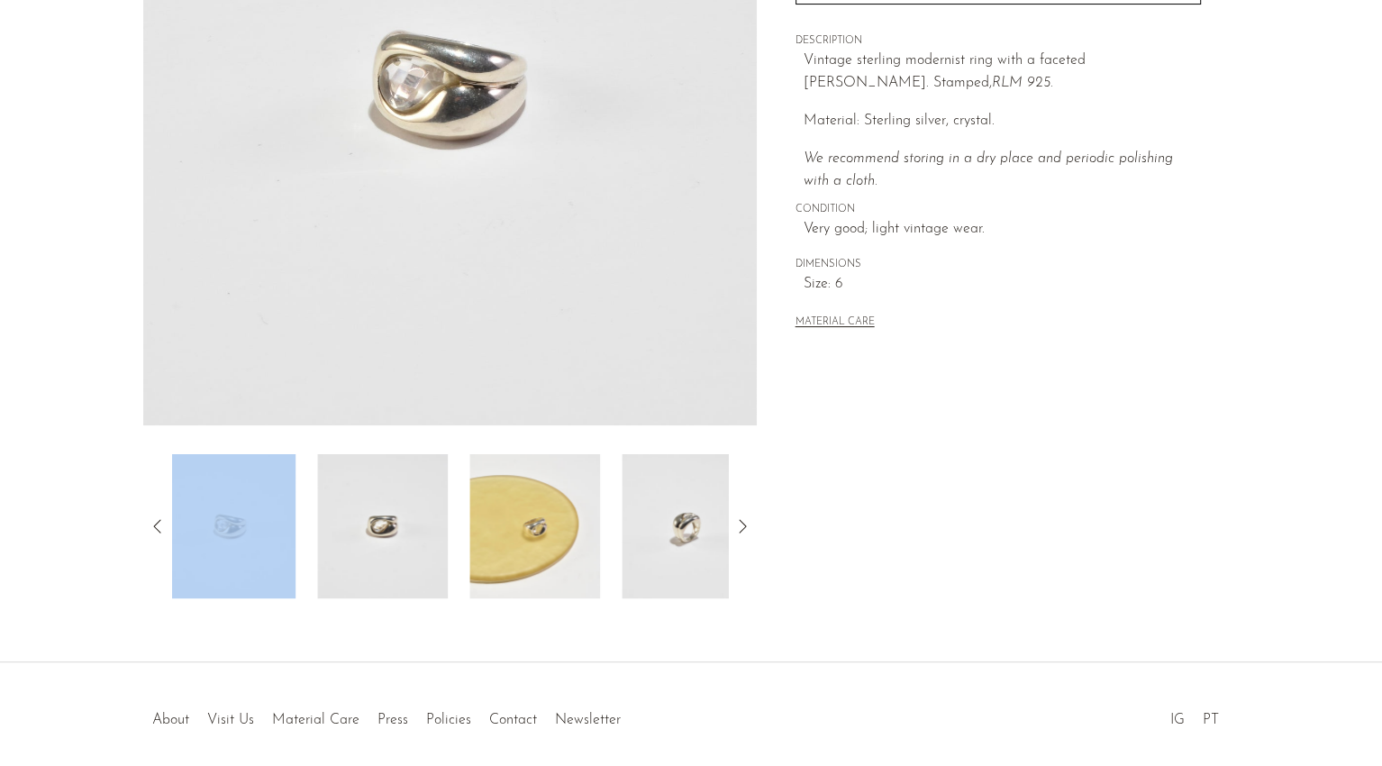
click at [364, 540] on img at bounding box center [382, 526] width 131 height 144
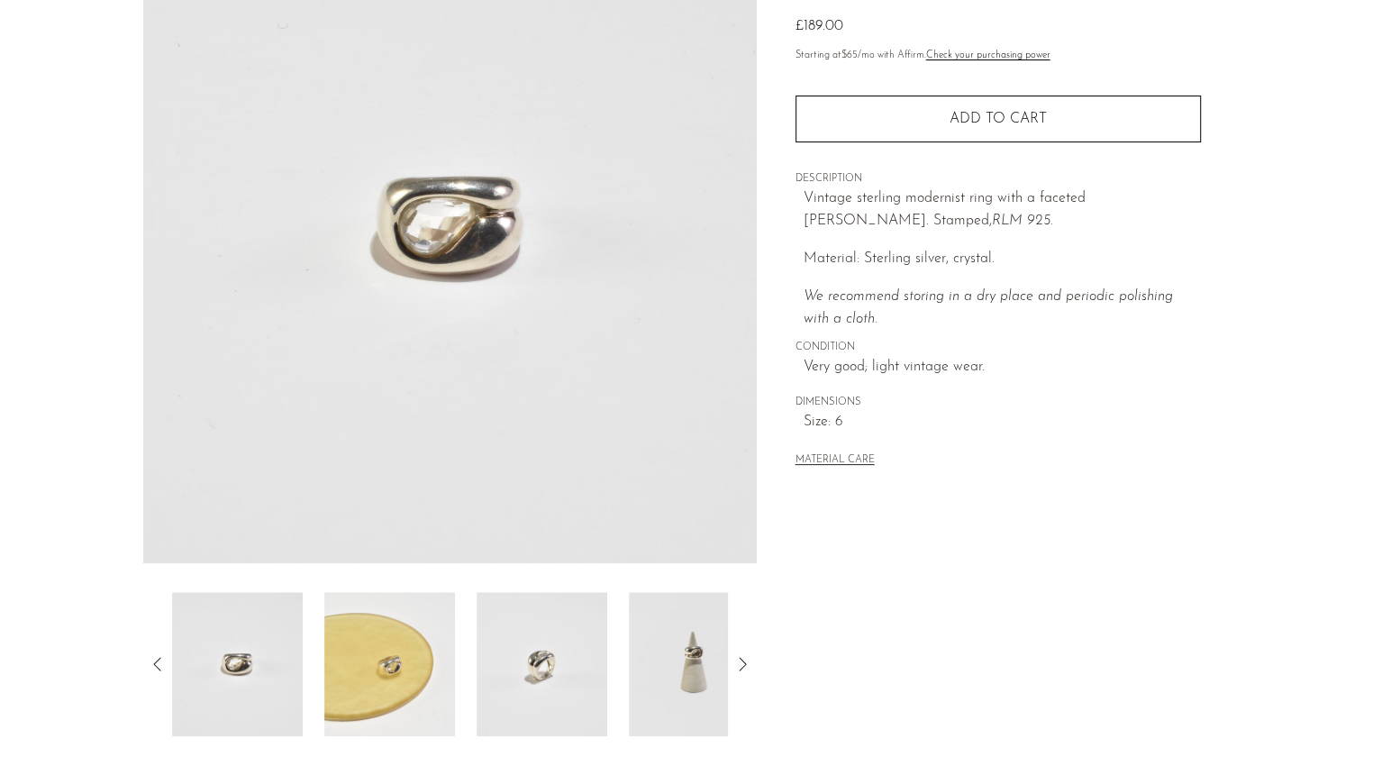
scroll to position [223, 0]
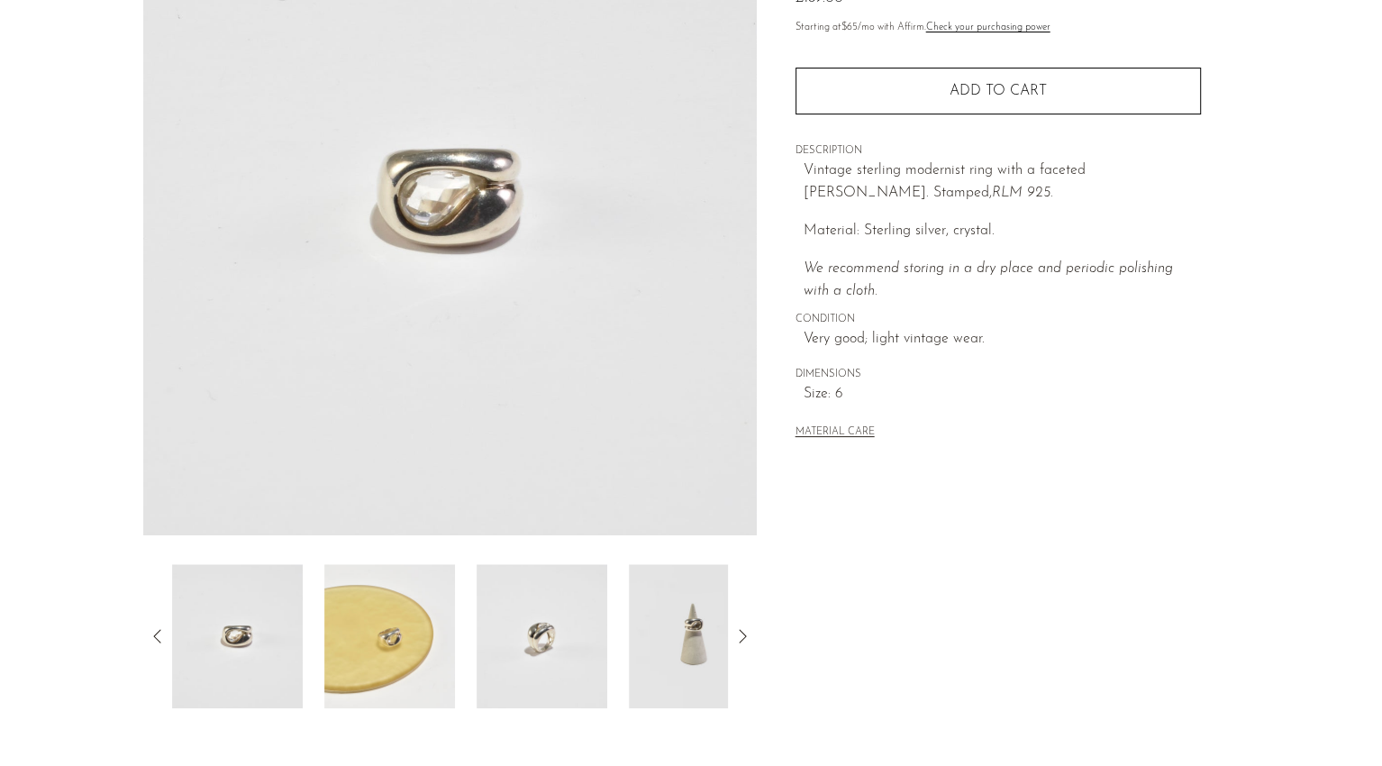
click at [246, 609] on img at bounding box center [237, 636] width 131 height 144
click at [159, 637] on icon at bounding box center [158, 636] width 22 height 22
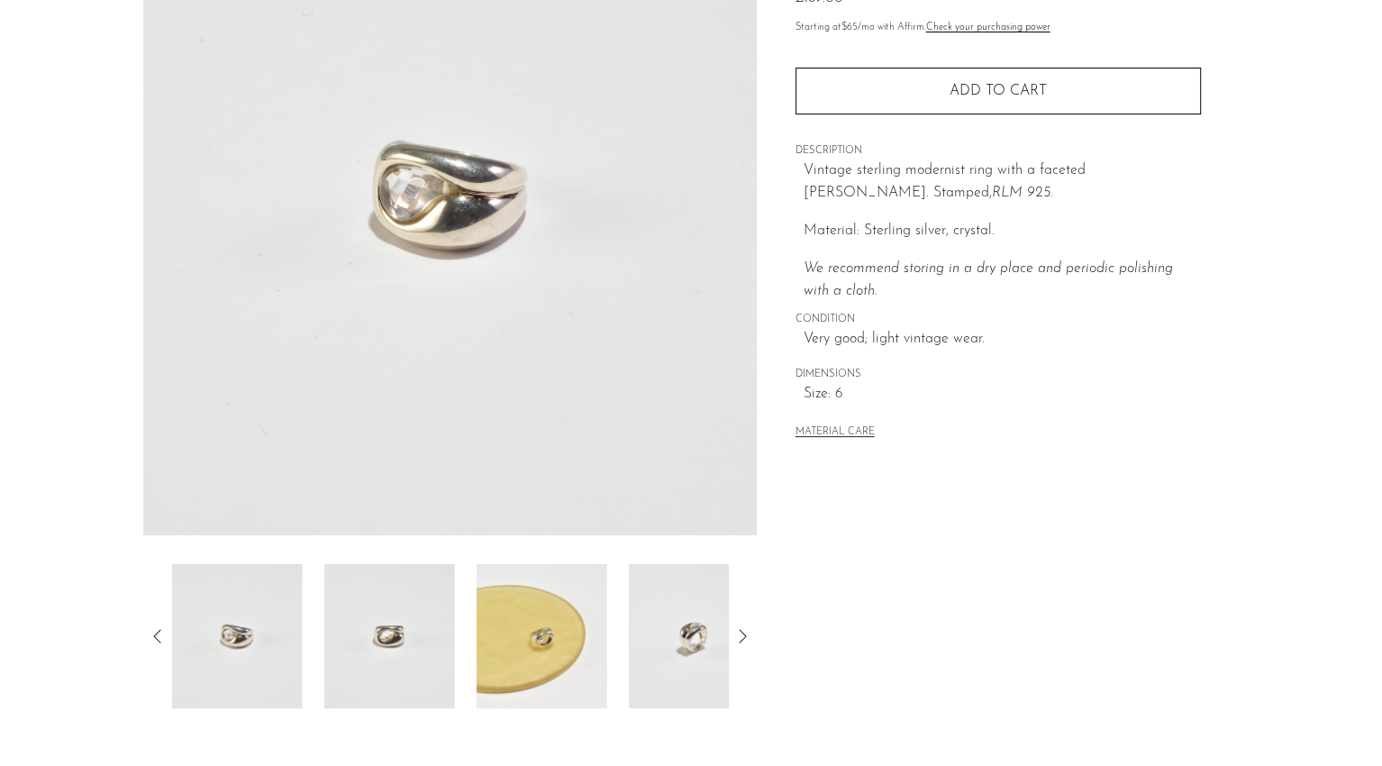
click at [233, 647] on img at bounding box center [237, 636] width 131 height 144
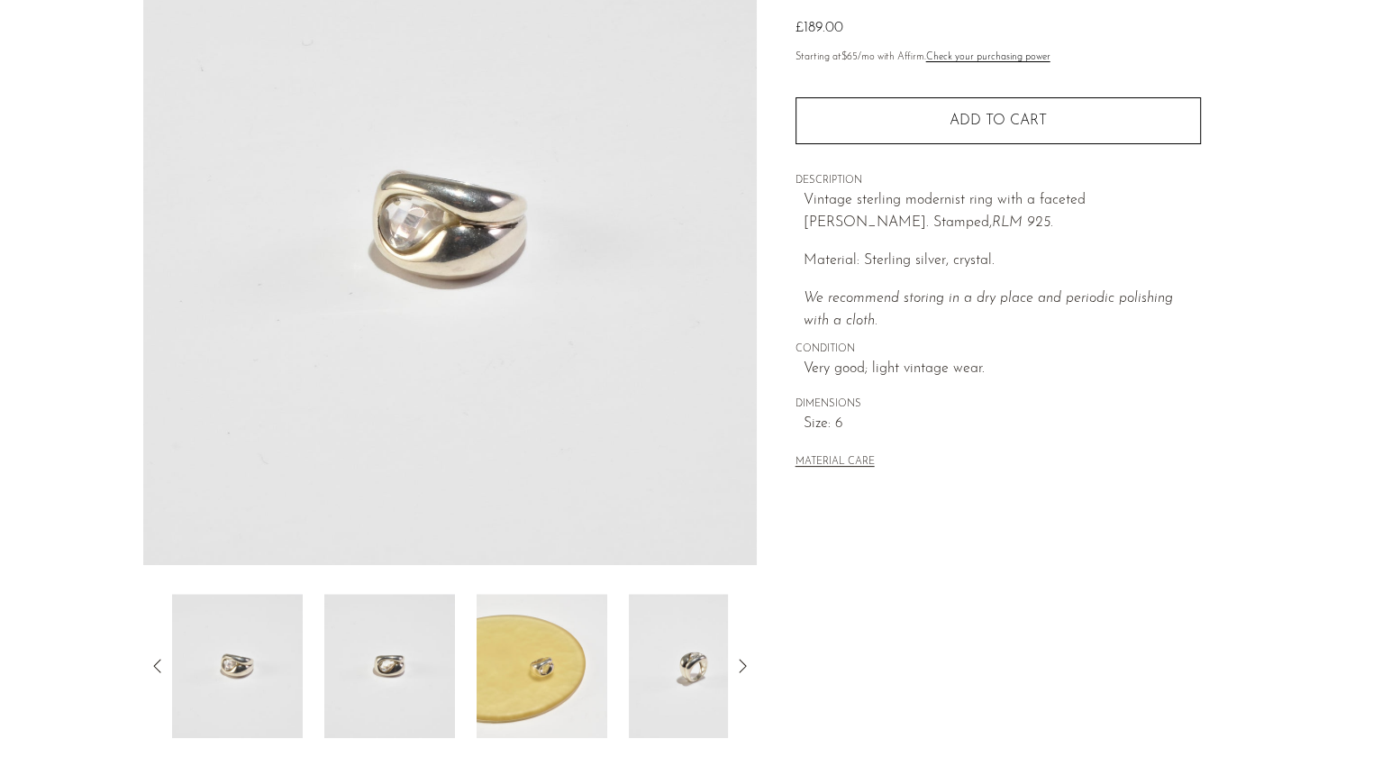
scroll to position [192, 0]
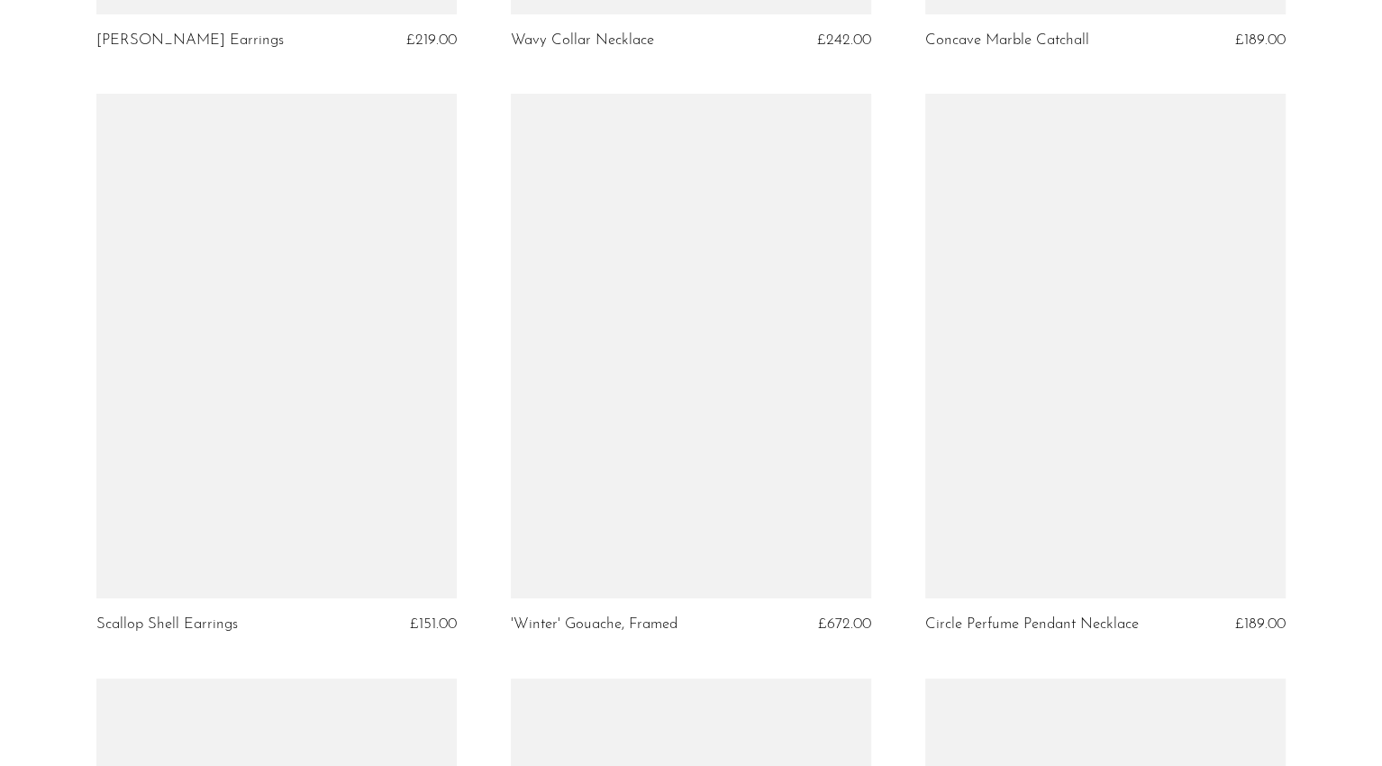
scroll to position [5394, 0]
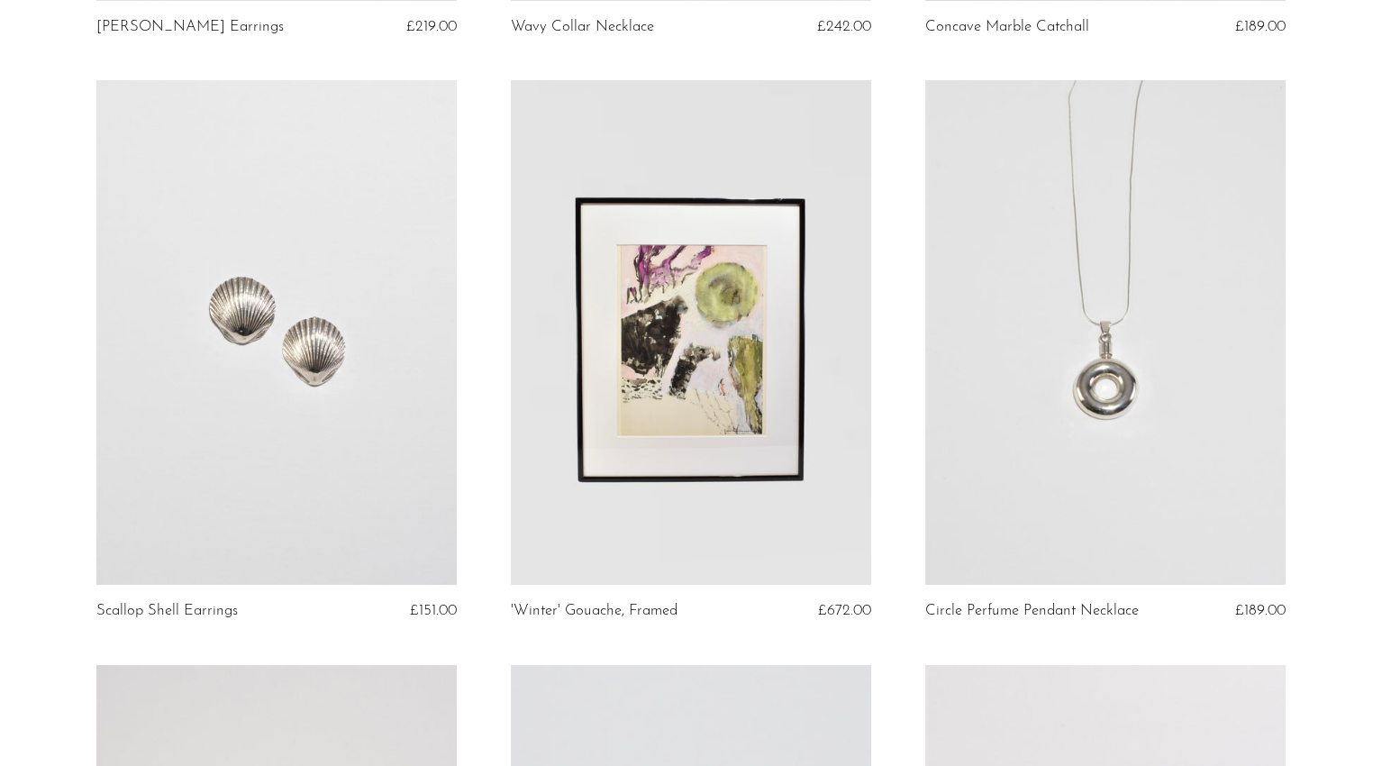
click at [300, 422] on link at bounding box center [276, 332] width 360 height 504
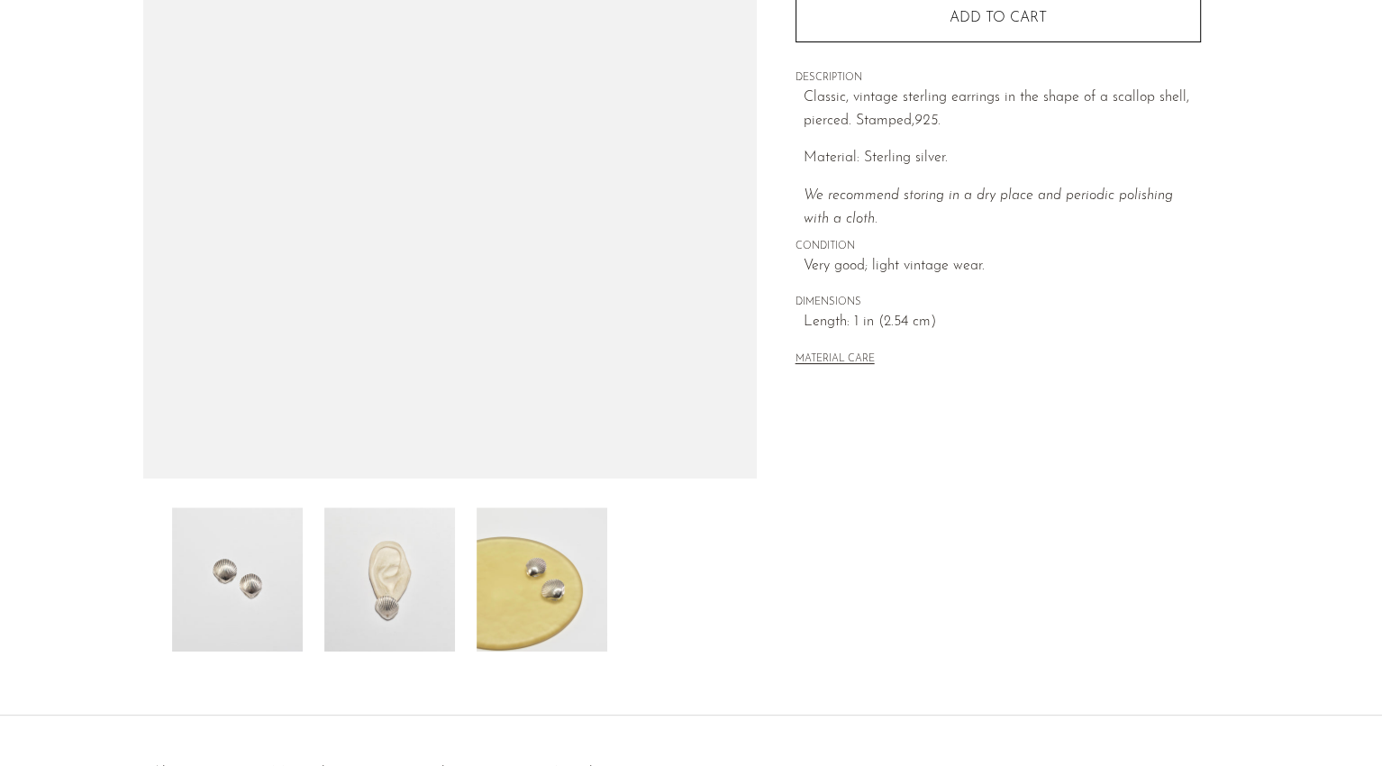
scroll to position [282, 0]
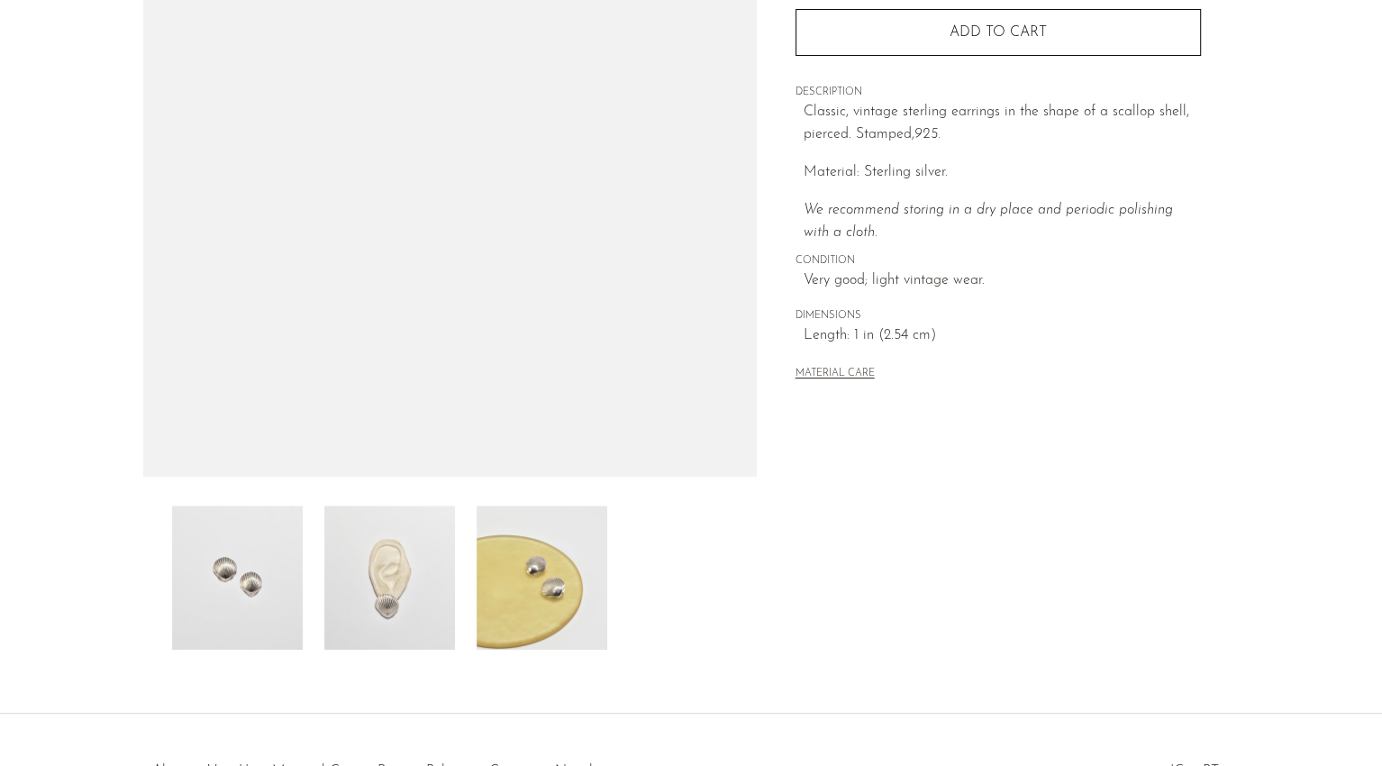
click at [428, 602] on img at bounding box center [389, 577] width 131 height 144
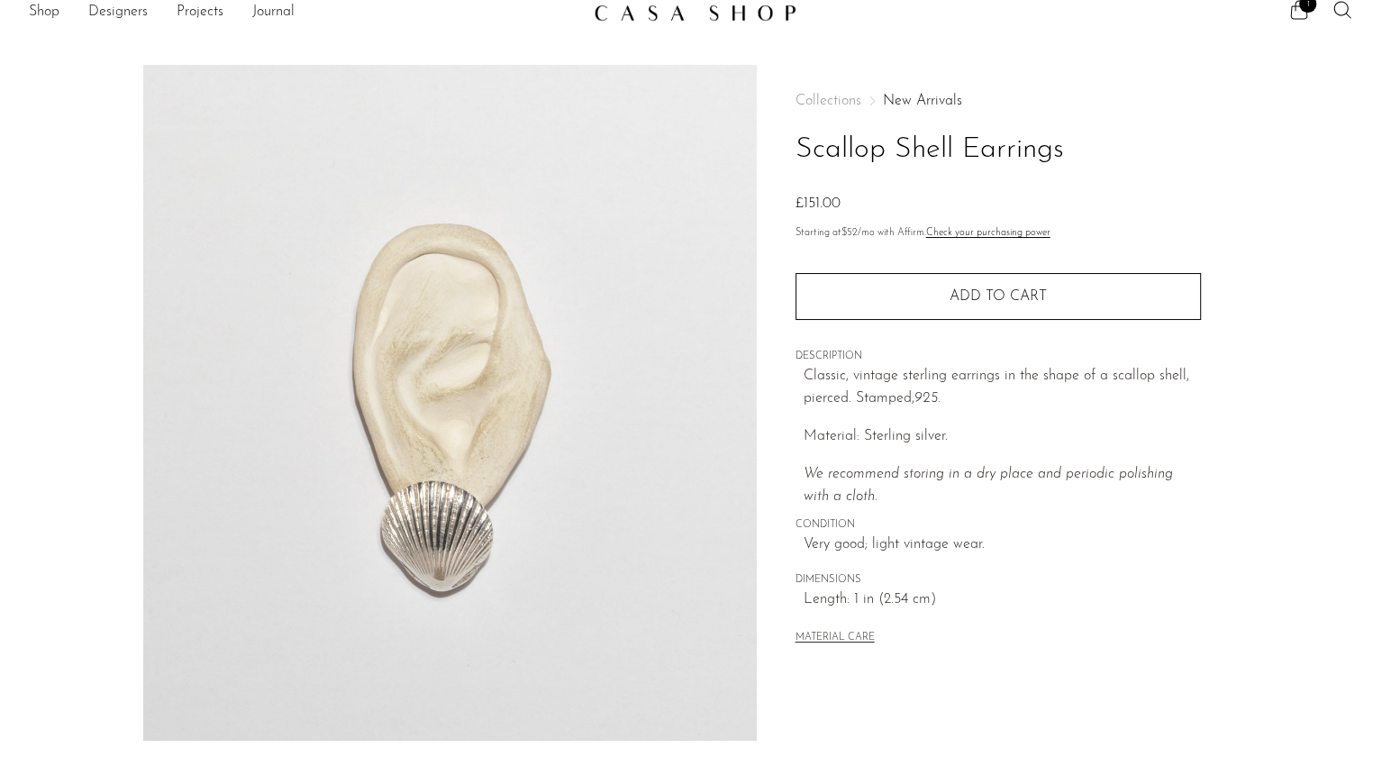
scroll to position [23, 0]
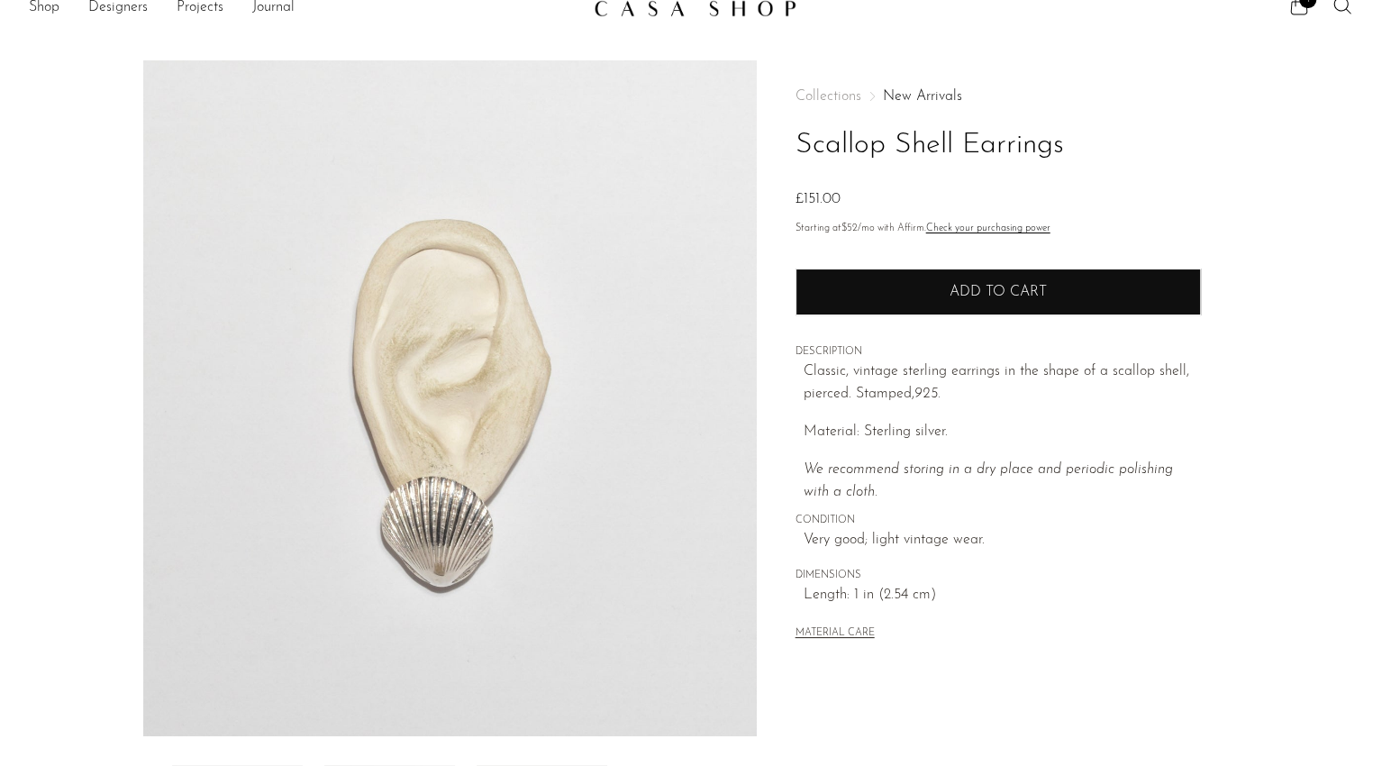
click at [913, 272] on button "Add to cart" at bounding box center [997, 291] width 405 height 47
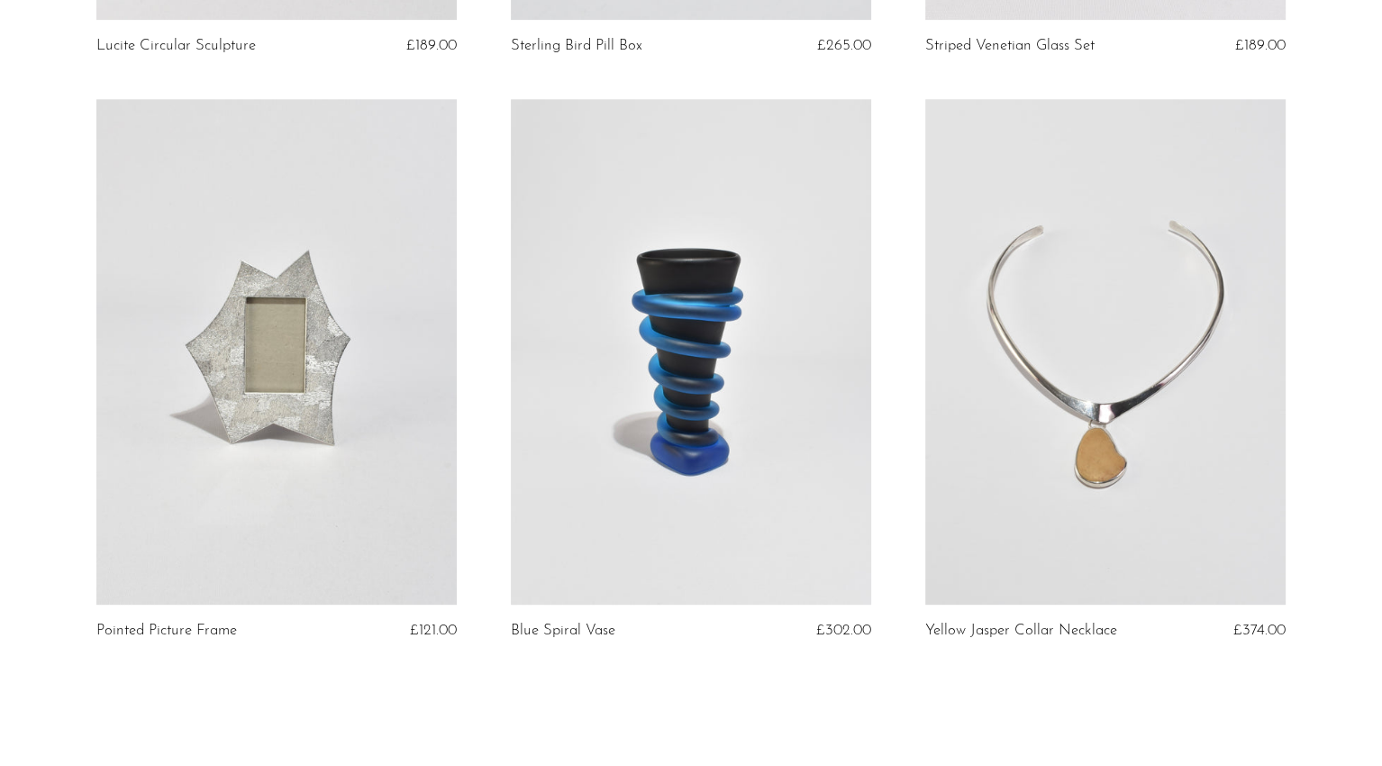
scroll to position [6846, 0]
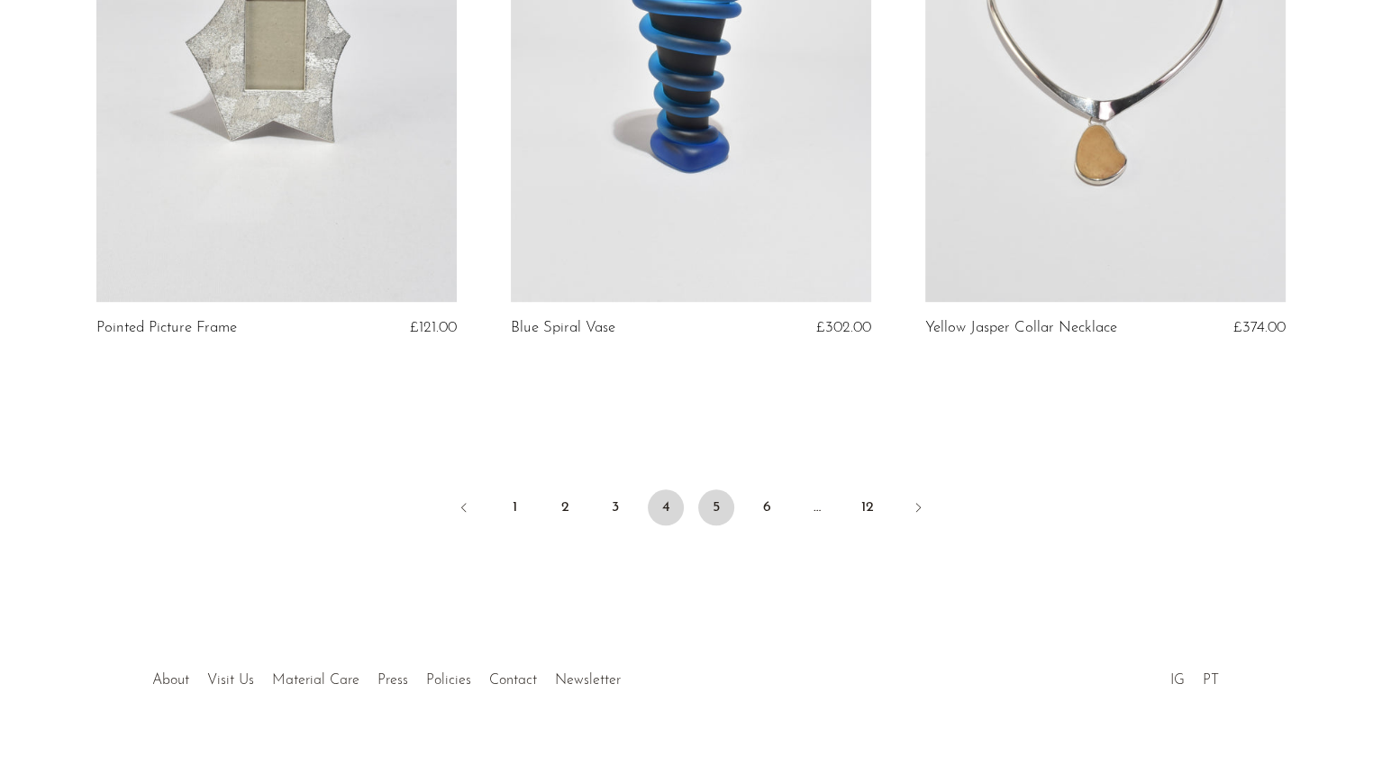
click at [712, 489] on link "5" at bounding box center [716, 507] width 36 height 36
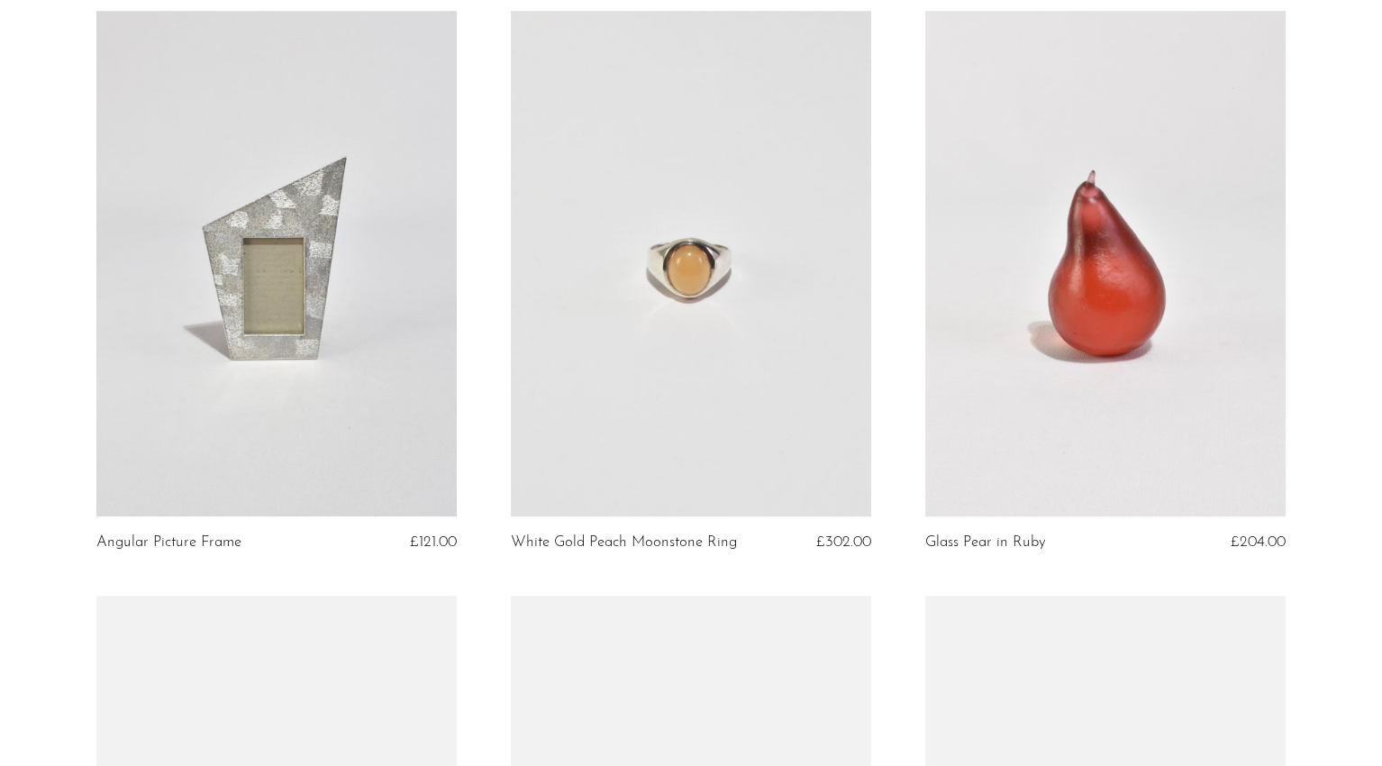
scroll to position [692, 0]
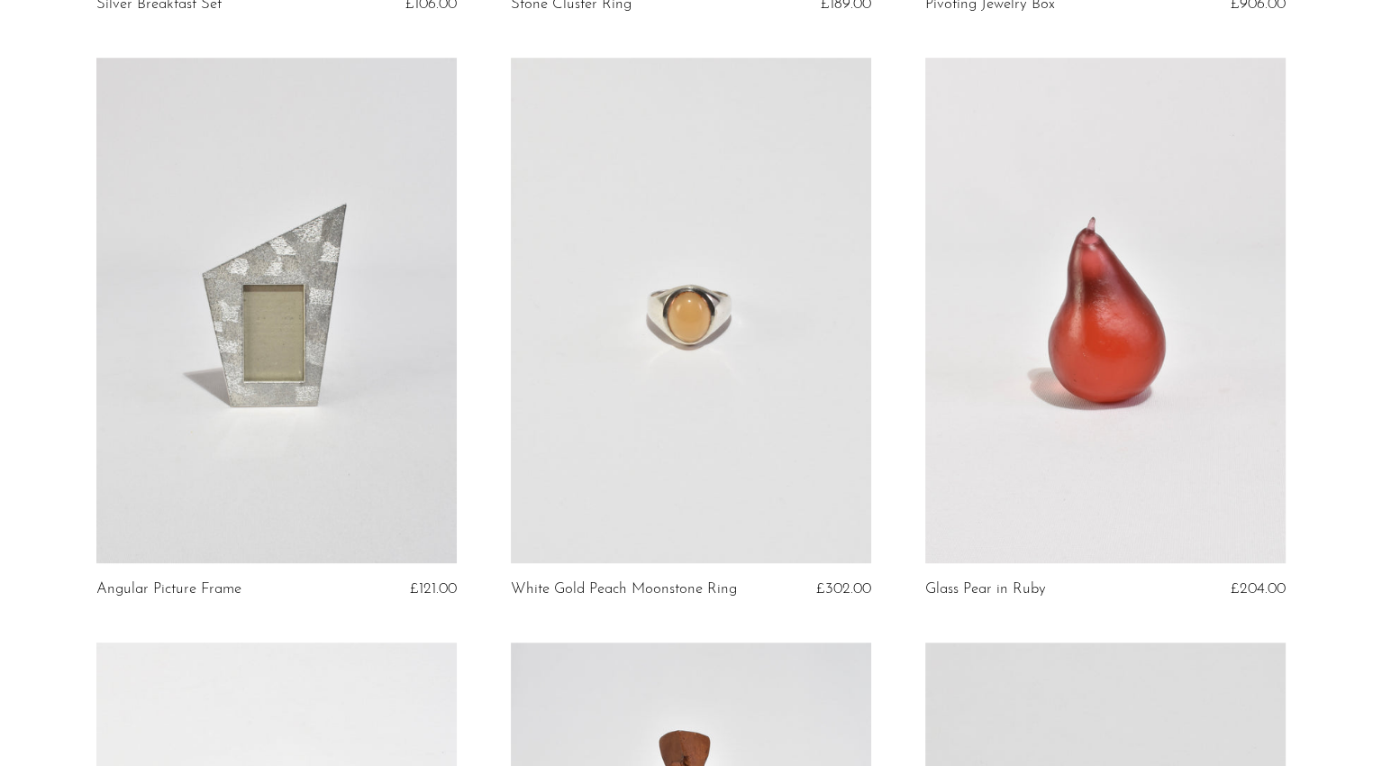
click at [682, 442] on link at bounding box center [691, 310] width 360 height 504
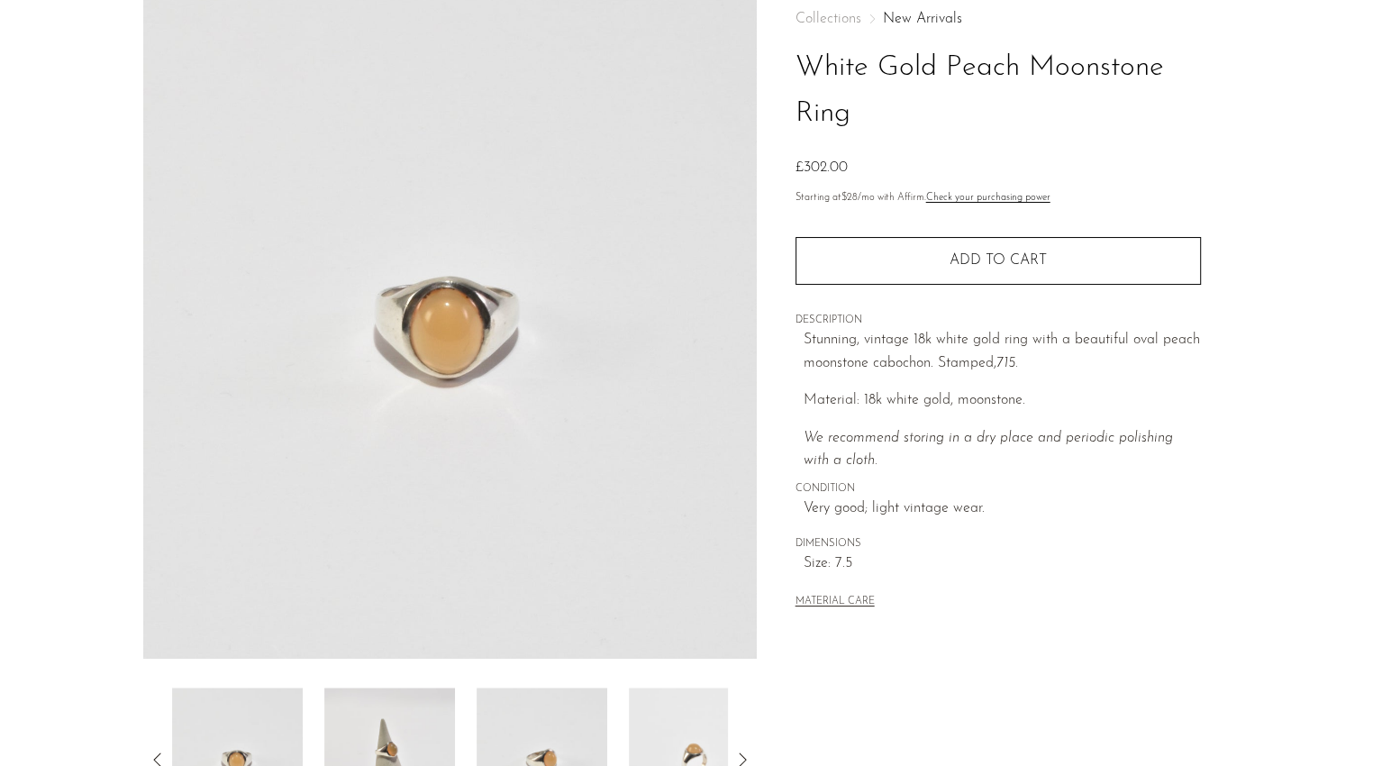
scroll to position [253, 0]
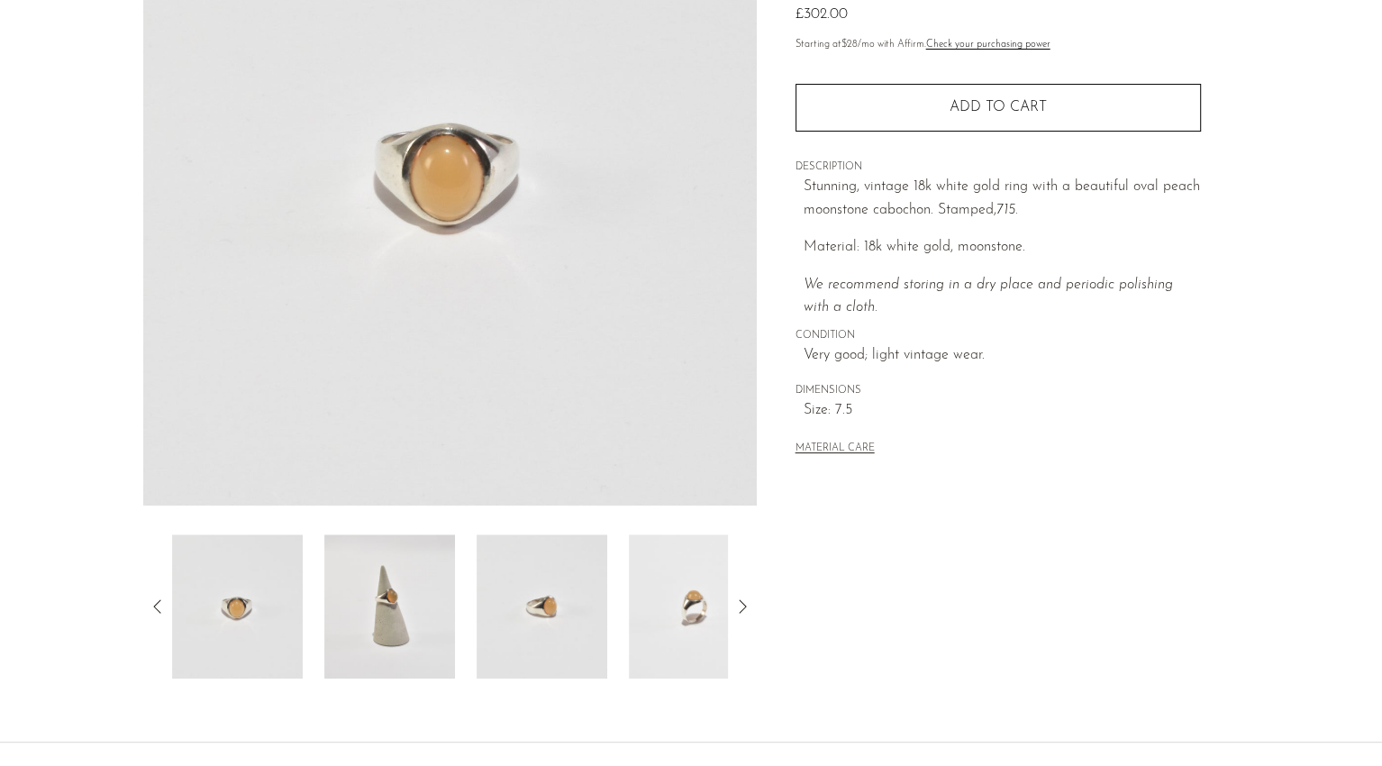
click at [425, 627] on img at bounding box center [389, 606] width 131 height 144
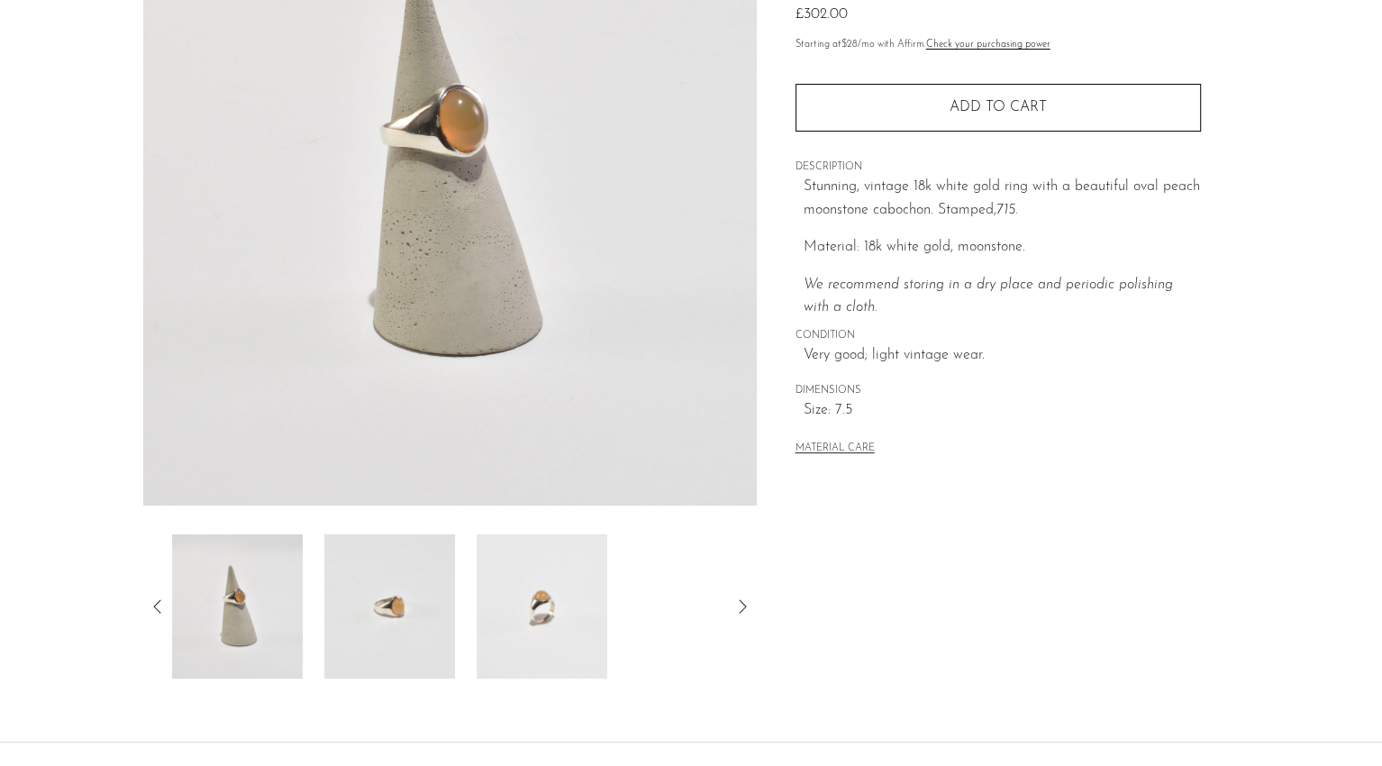
click at [425, 627] on img at bounding box center [389, 606] width 131 height 144
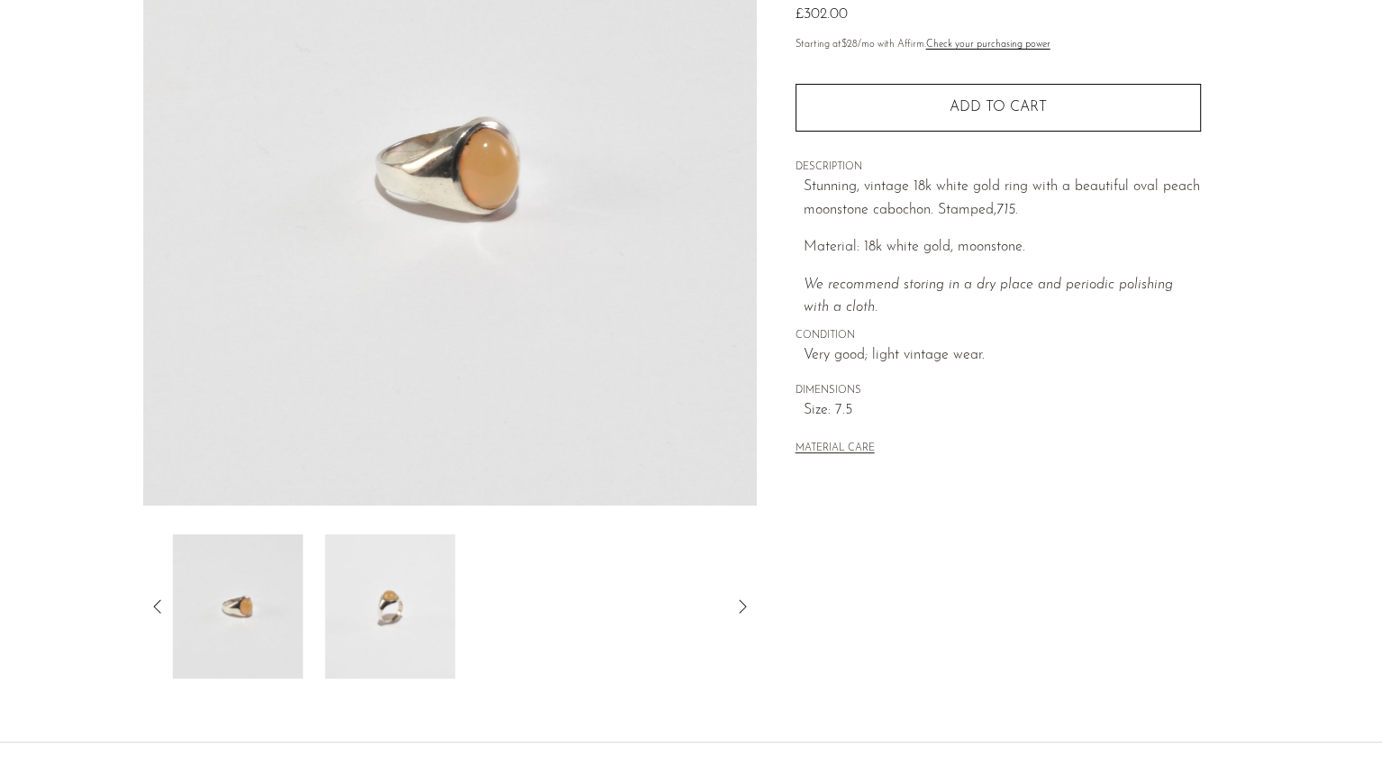
click at [390, 625] on img at bounding box center [389, 606] width 131 height 144
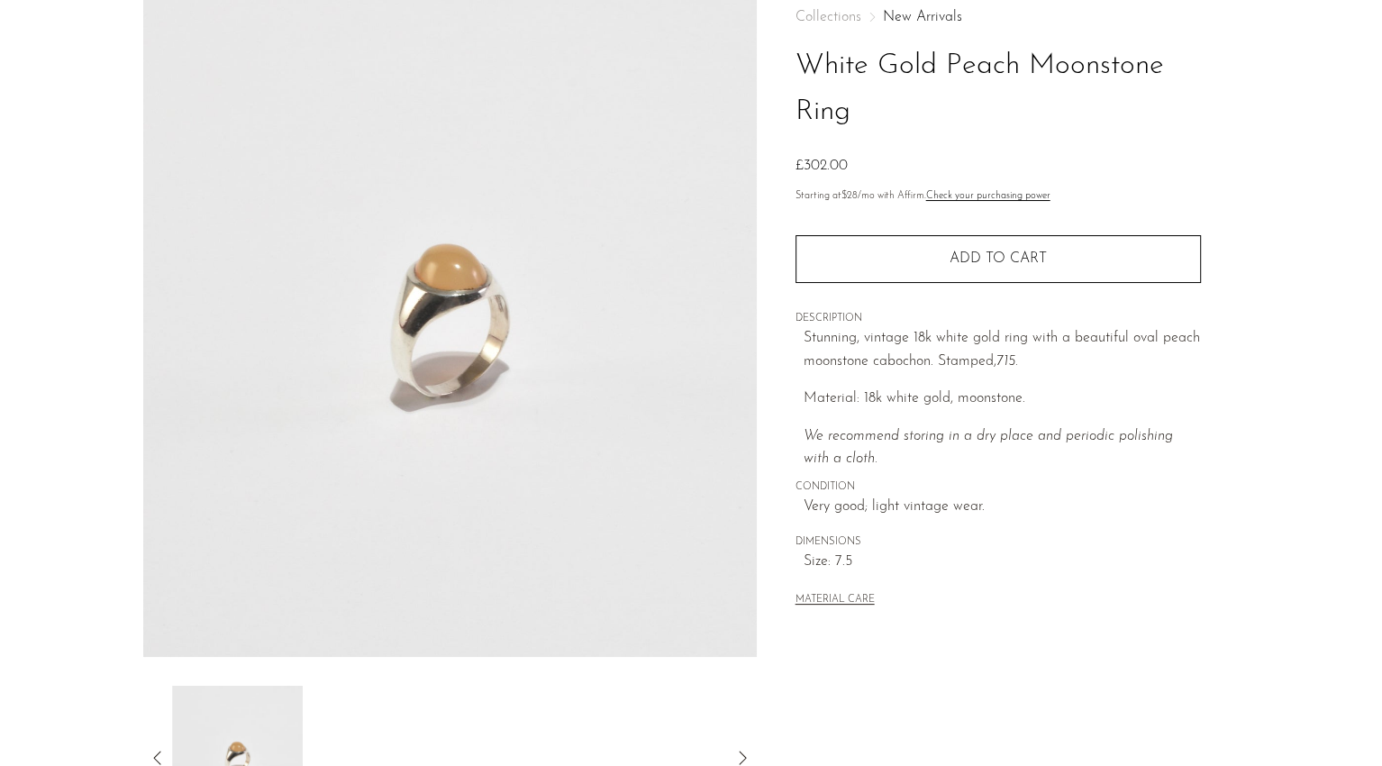
scroll to position [97, 0]
